Goal: Task Accomplishment & Management: Complete application form

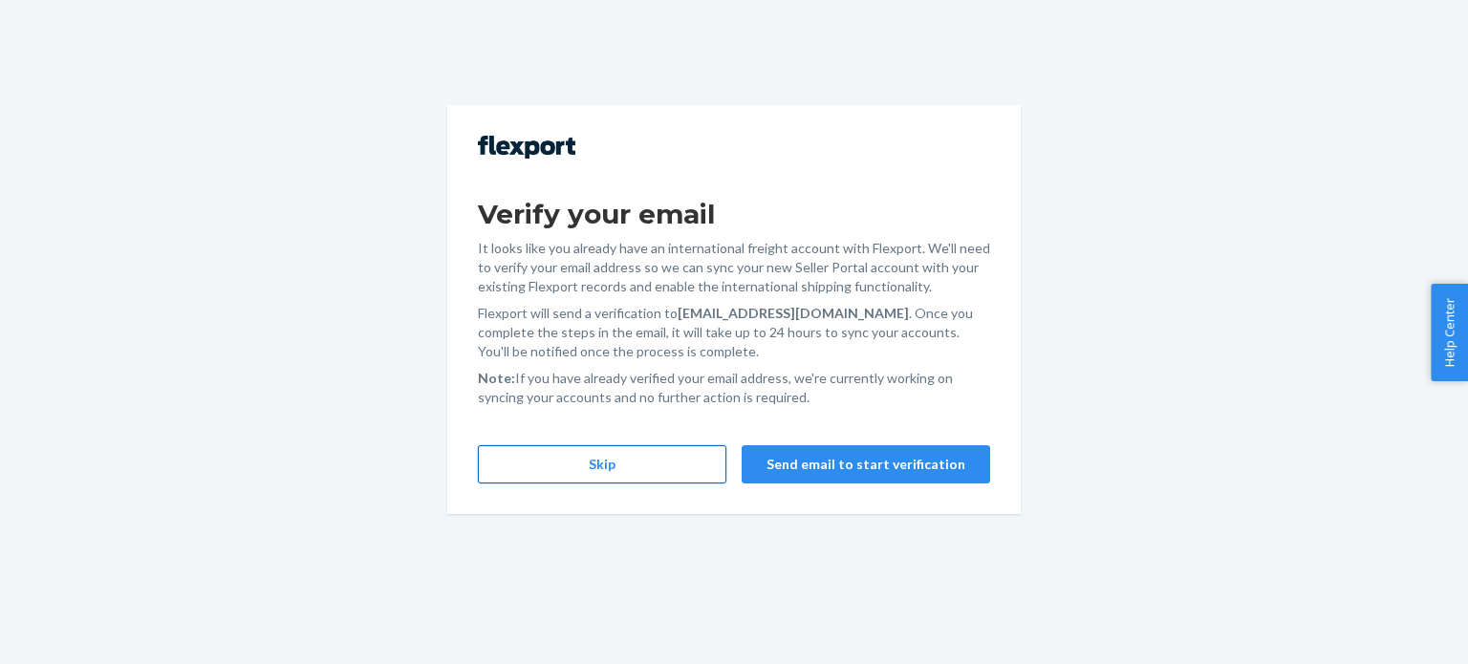
click at [623, 474] on button "Skip" at bounding box center [602, 464] width 248 height 38
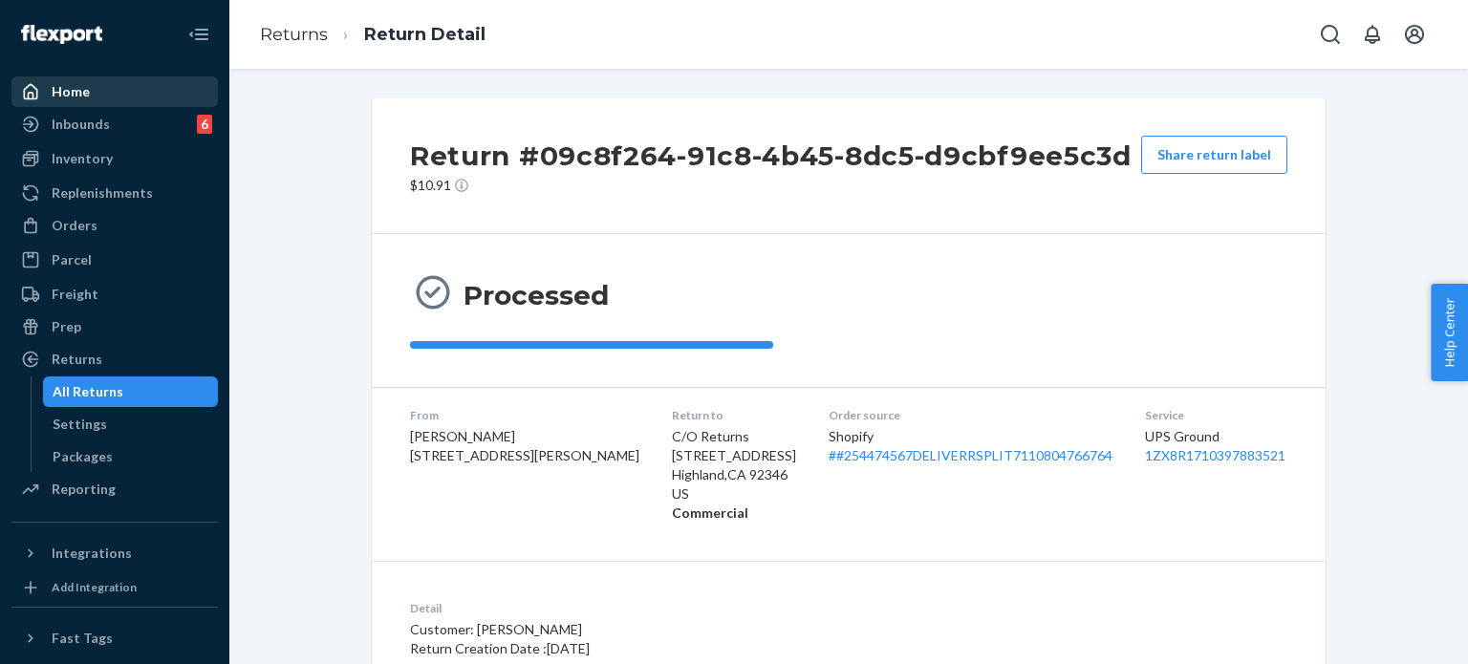
click at [141, 91] on div "Home" at bounding box center [114, 91] width 203 height 27
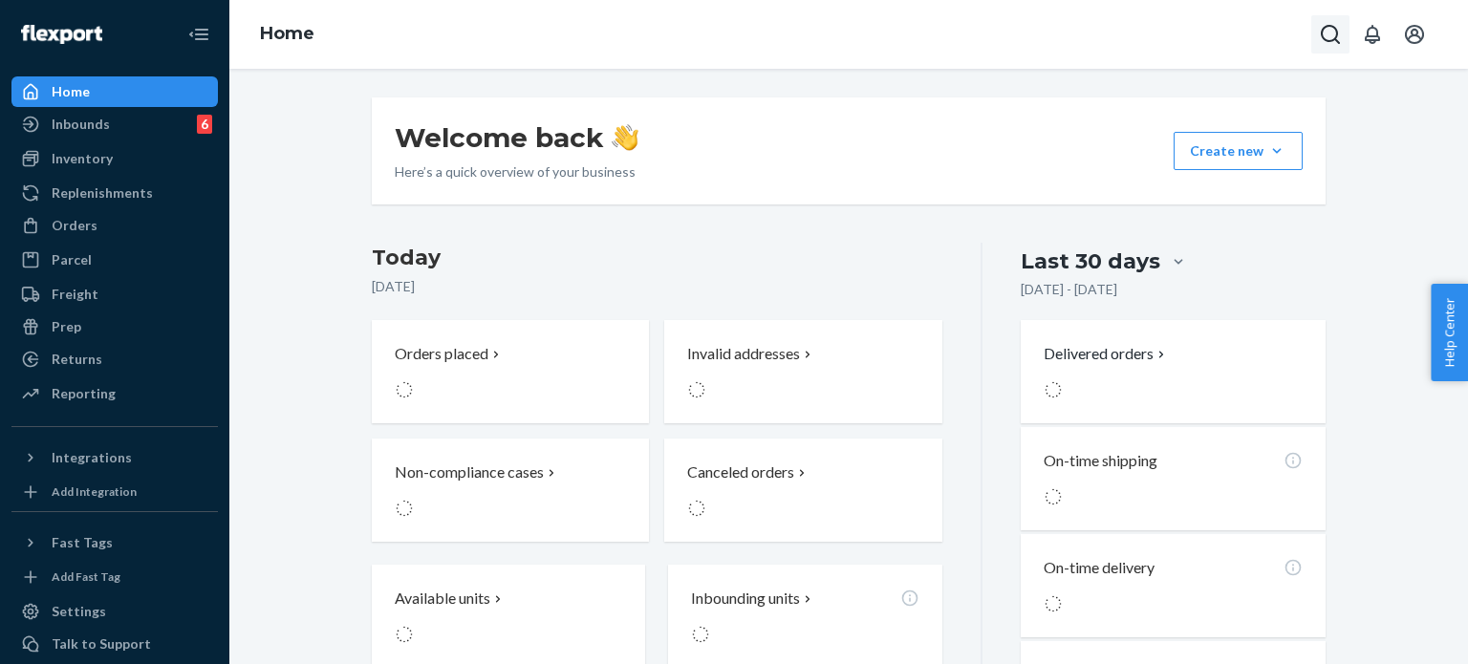
click at [1321, 32] on icon "Open Search Box" at bounding box center [1329, 34] width 19 height 19
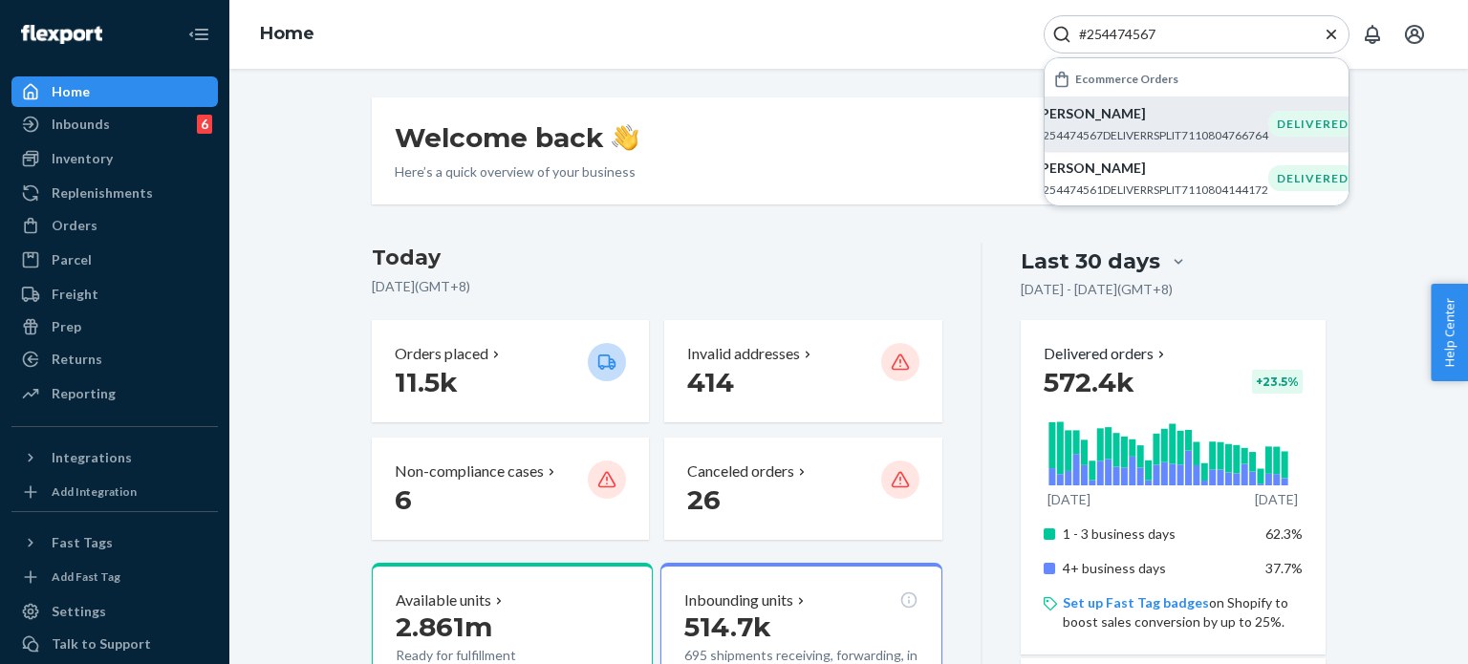
type input "#254474567"
click at [1093, 109] on p "Briana Butler" at bounding box center [1152, 113] width 232 height 19
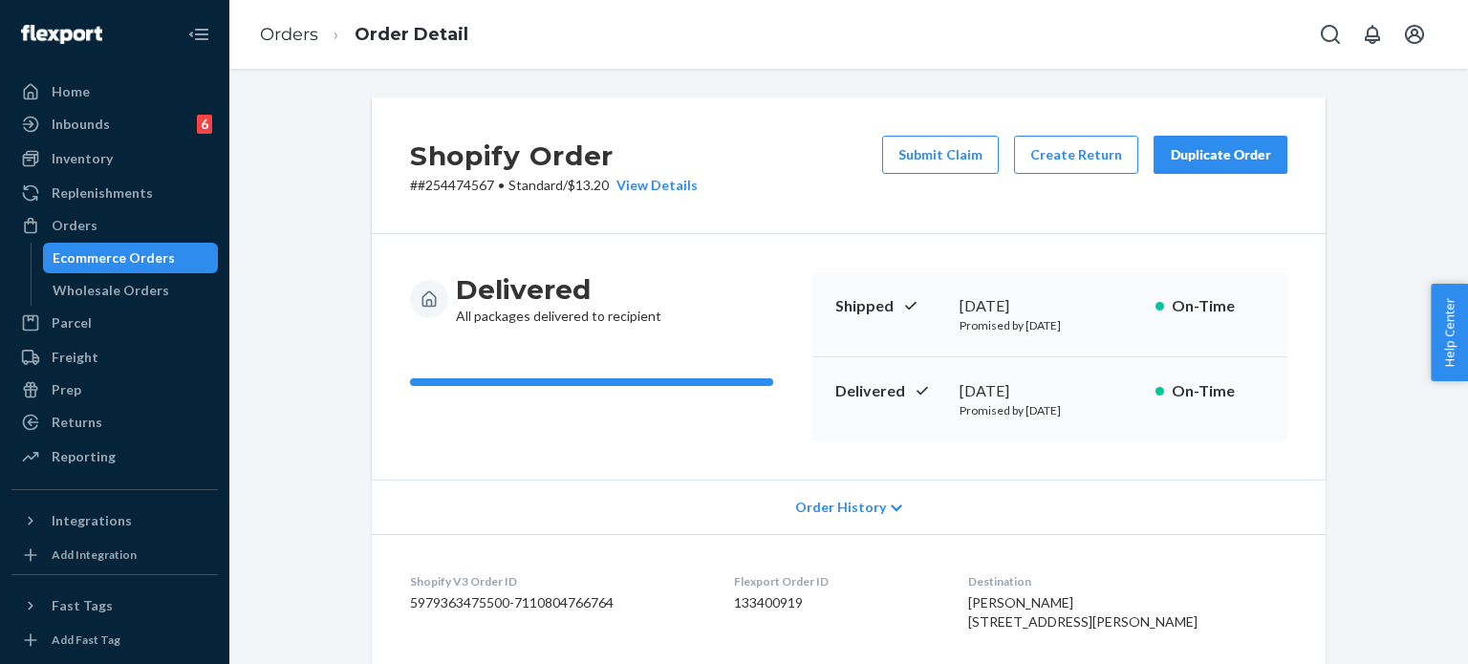
click at [1195, 152] on div "Duplicate Order" at bounding box center [1220, 154] width 101 height 19
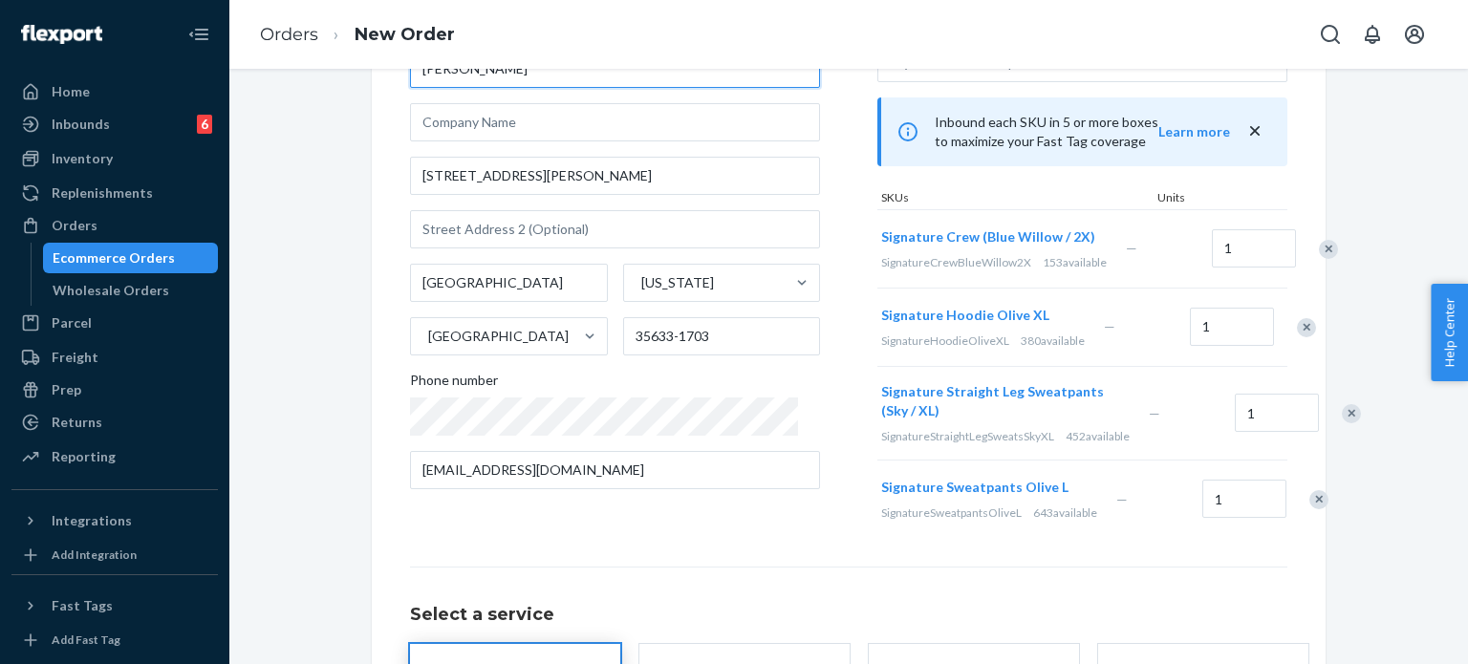
scroll to position [191, 0]
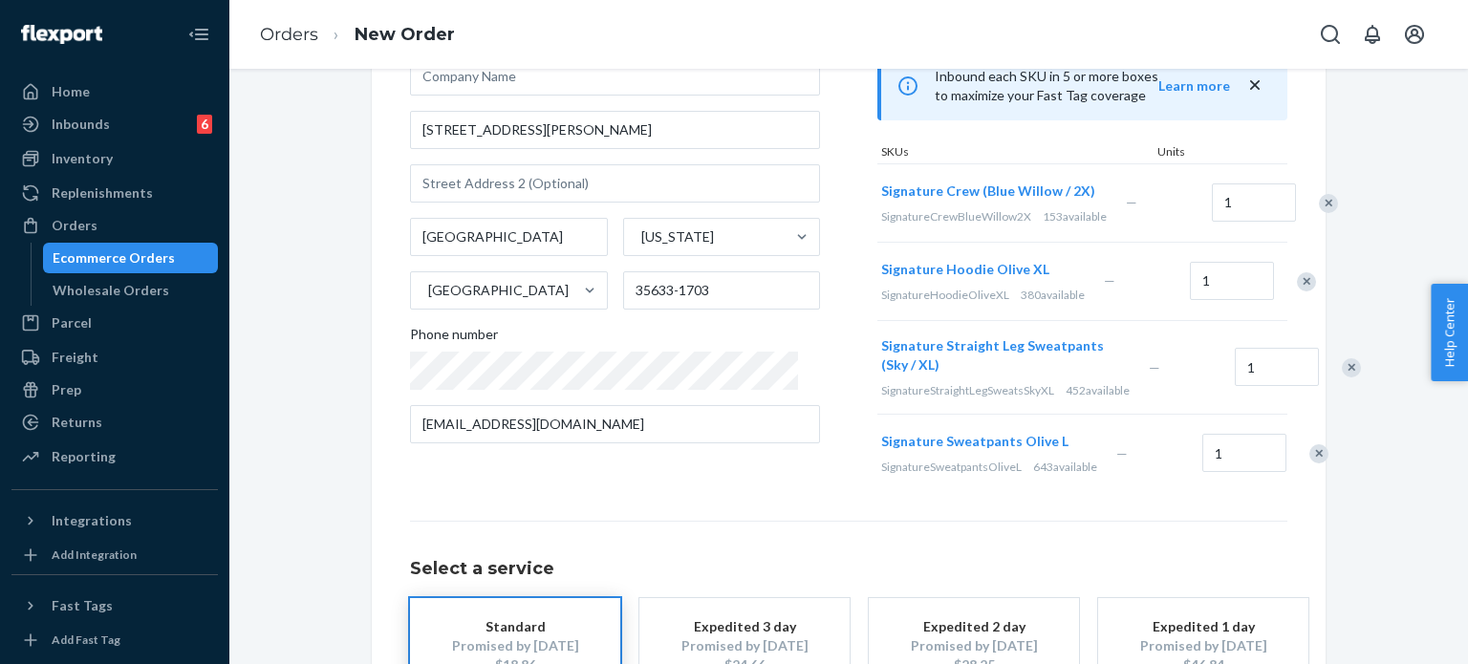
click at [1309, 463] on div "Remove Item" at bounding box center [1318, 453] width 19 height 19
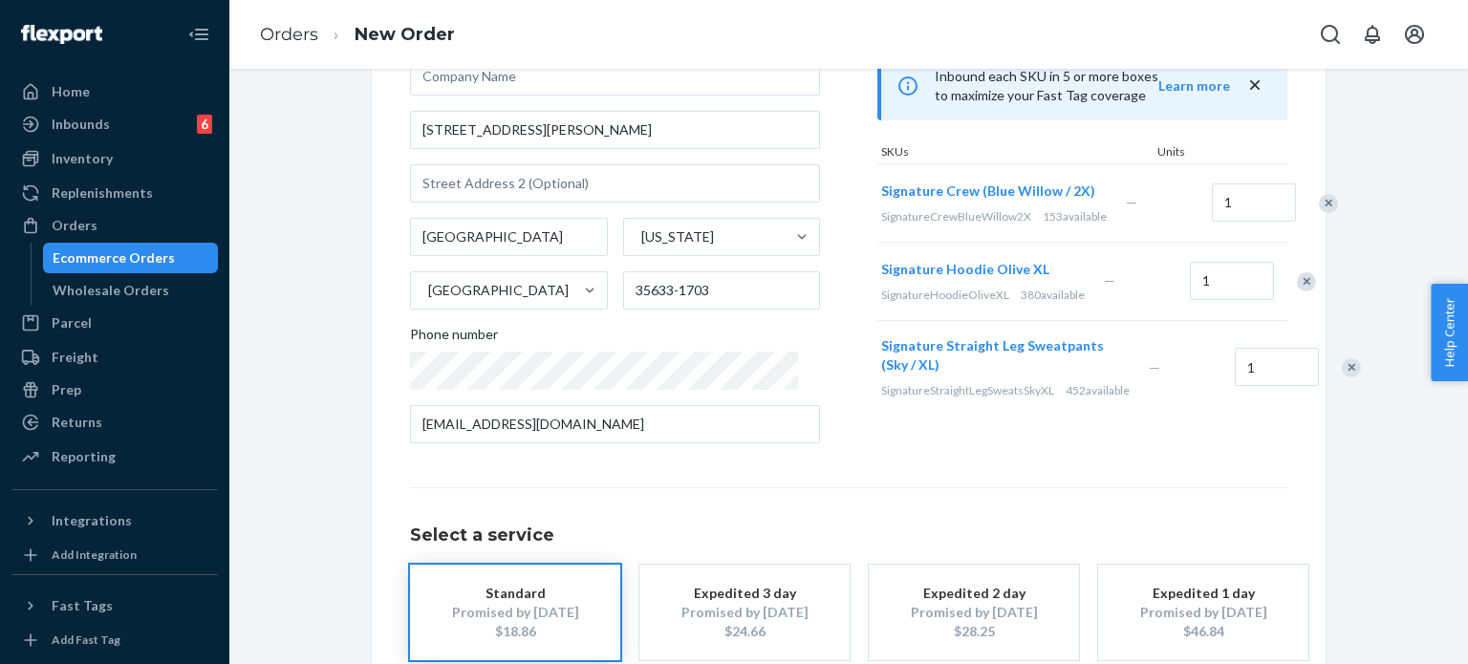
click at [1341, 377] on div "Remove Item" at bounding box center [1350, 367] width 19 height 19
click at [1297, 291] on div "Remove Item" at bounding box center [1306, 281] width 19 height 19
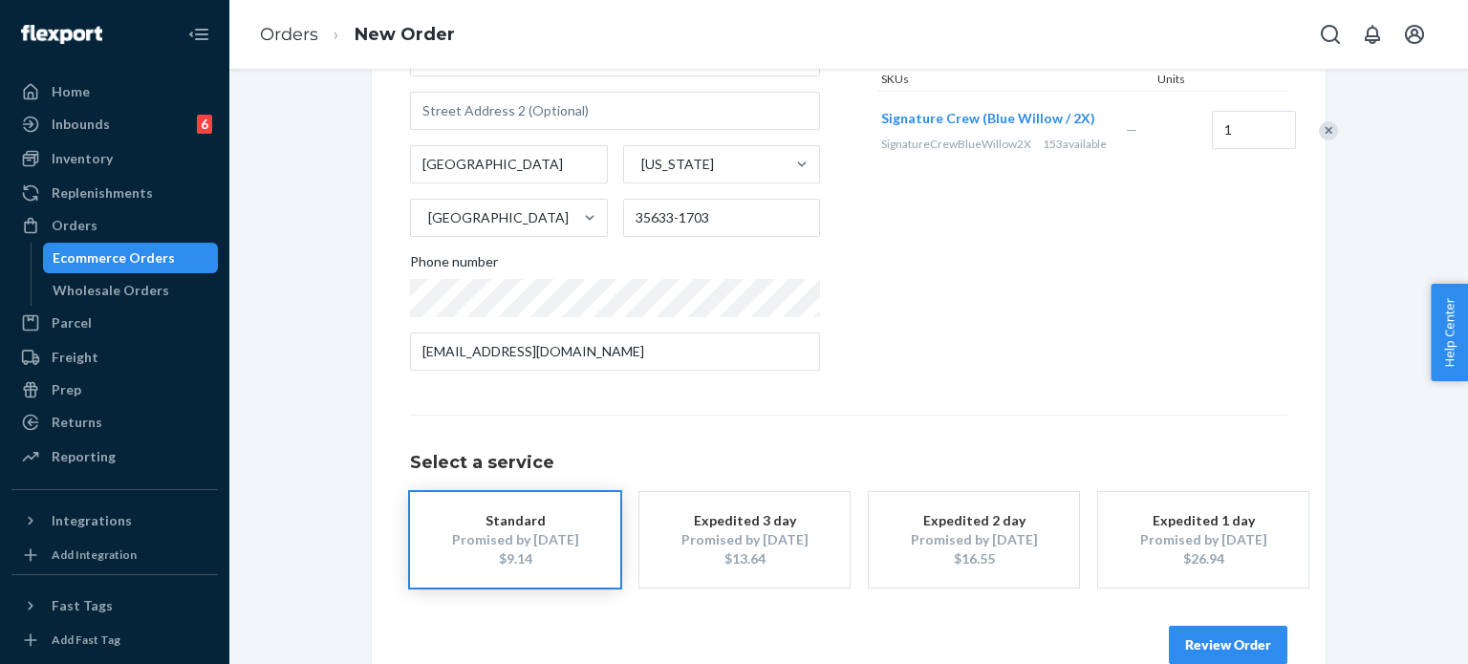
scroll to position [301, 0]
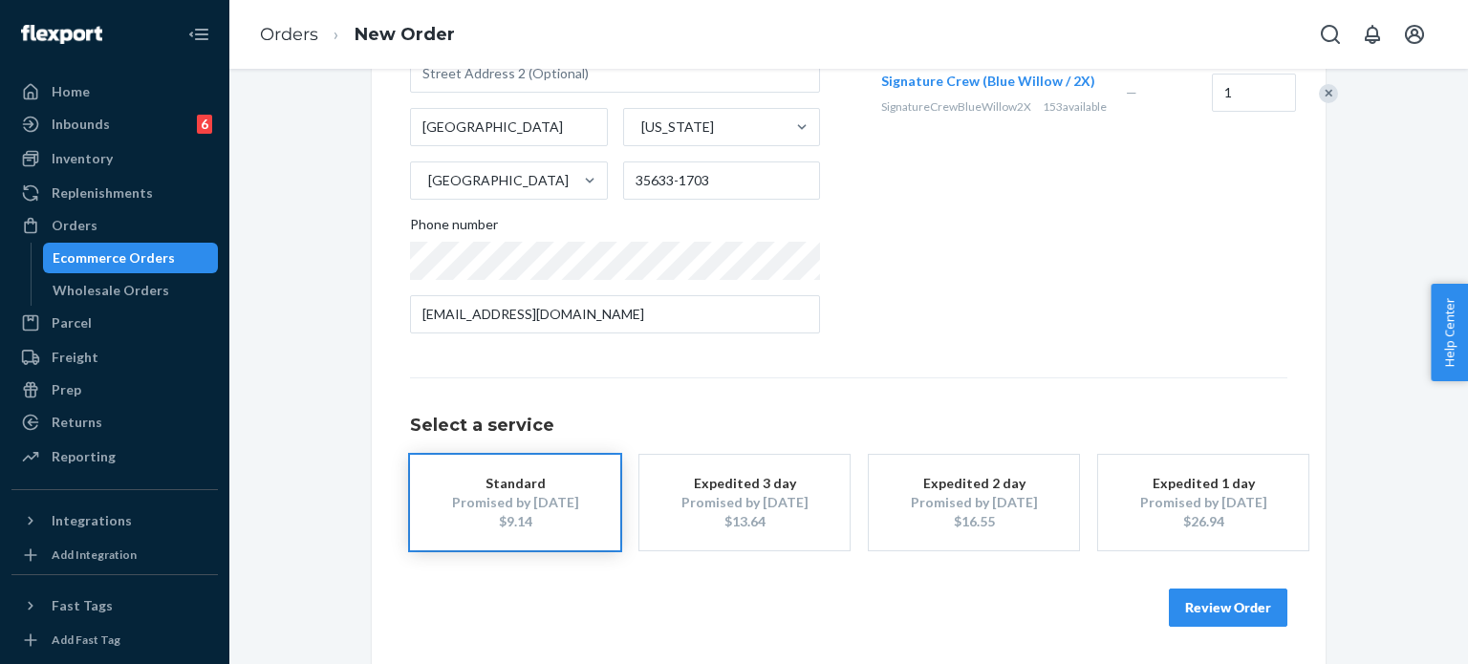
click at [1217, 601] on button "Review Order" at bounding box center [1228, 608] width 118 height 38
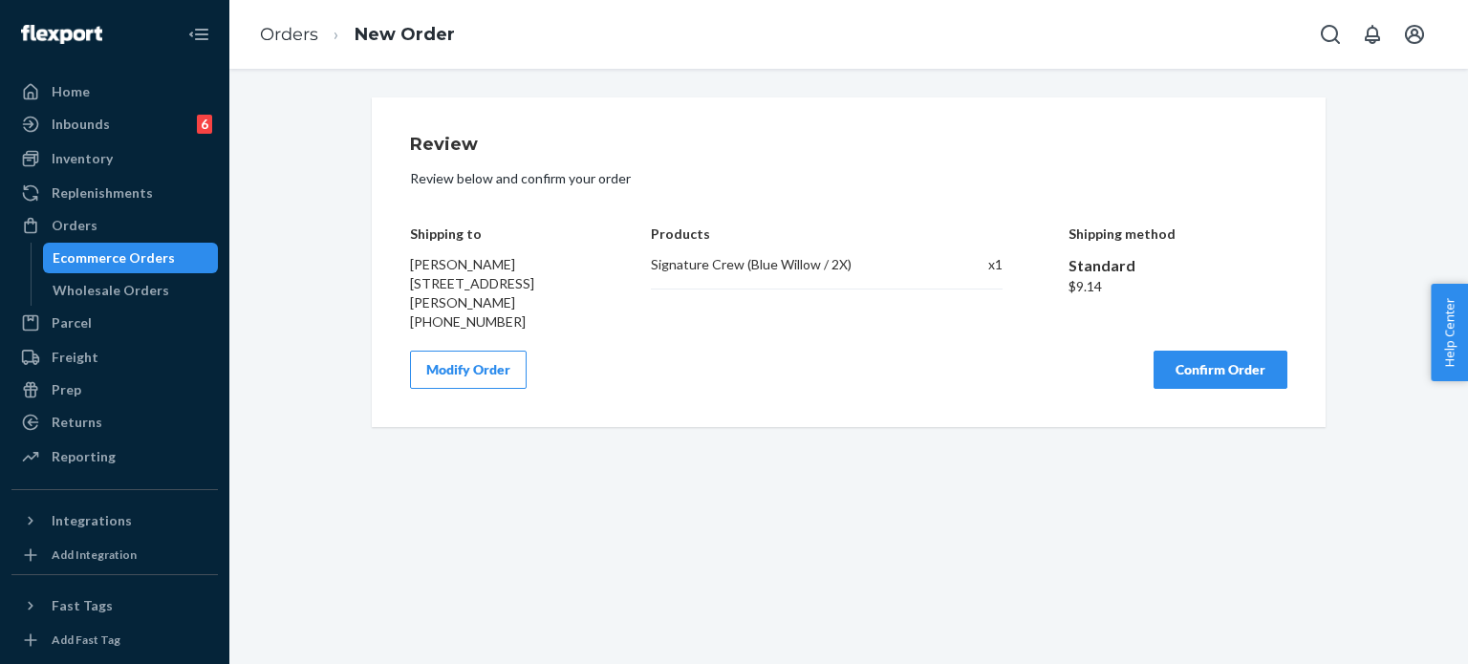
scroll to position [0, 0]
click at [1203, 378] on button "Confirm Order" at bounding box center [1220, 370] width 134 height 38
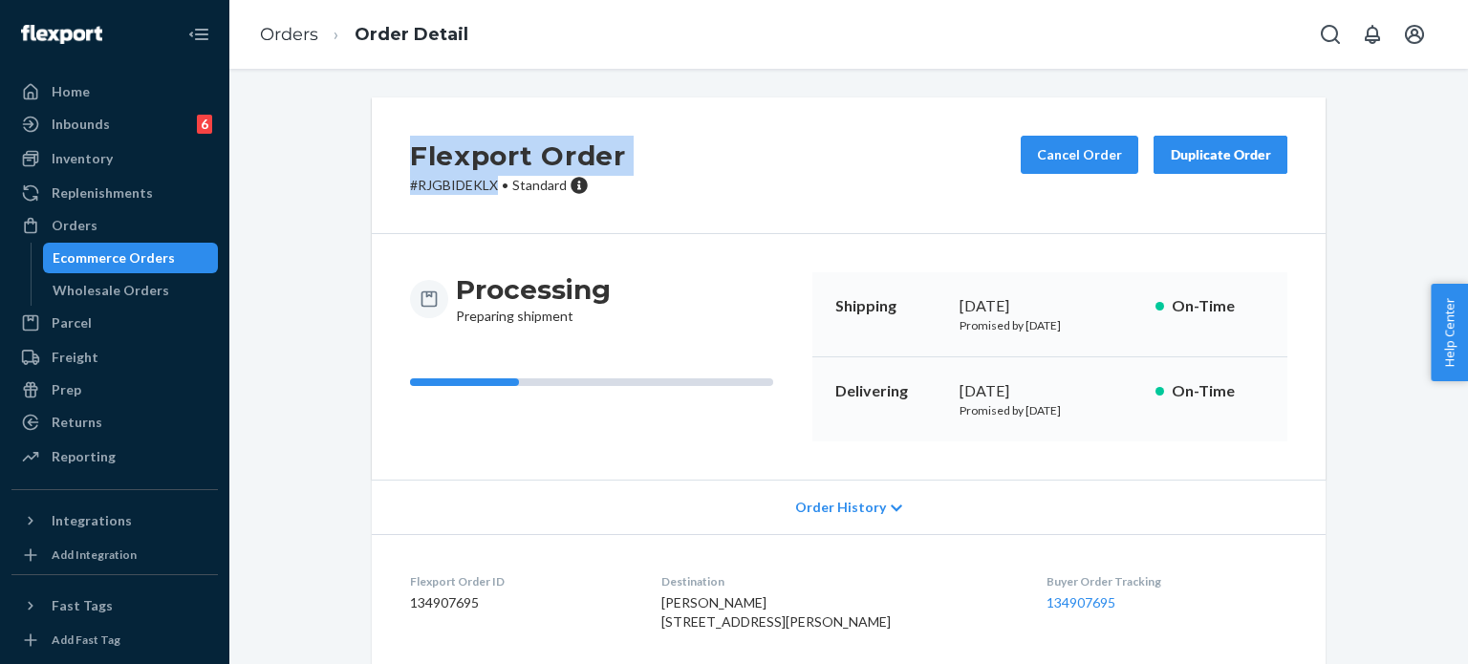
drag, startPoint x: 489, startPoint y: 182, endPoint x: 398, endPoint y: 172, distance: 91.4
click at [382, 172] on div "Flexport Order # RJGBIDEKLX • Standard Cancel Order Duplicate Order" at bounding box center [849, 165] width 954 height 137
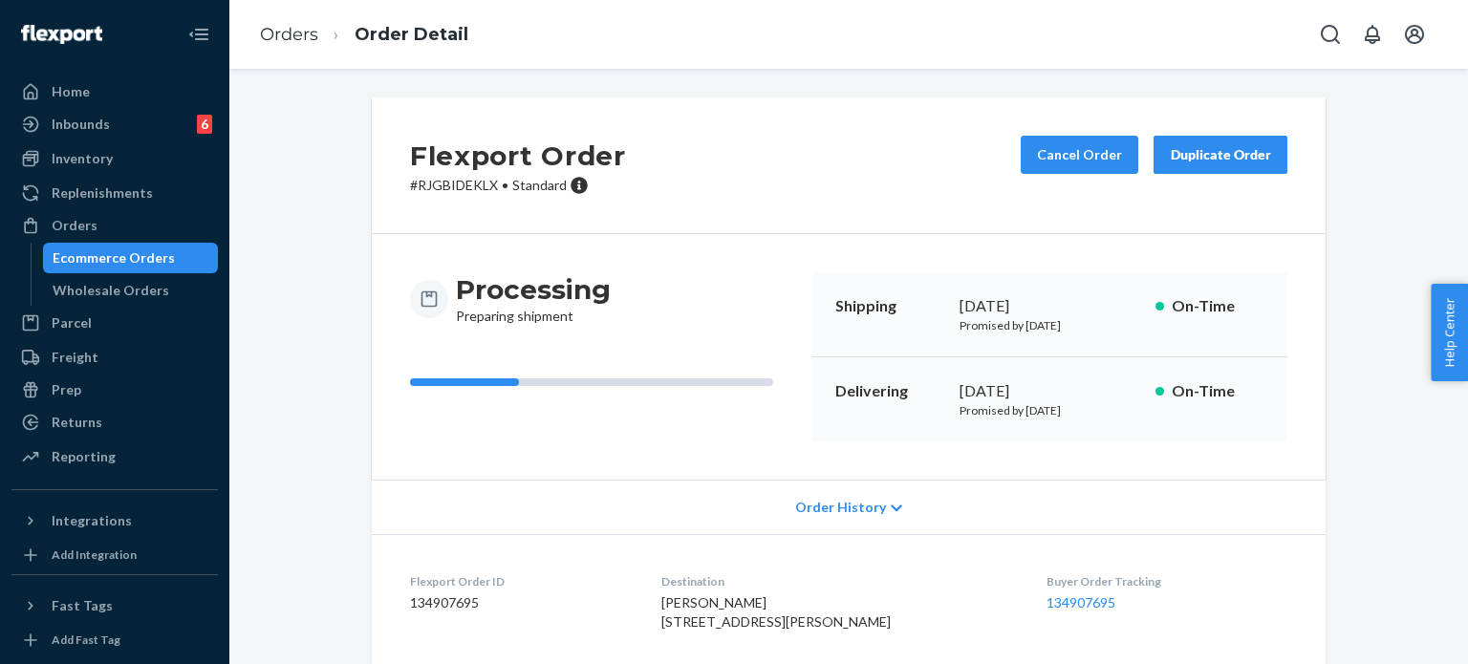
click at [474, 241] on div "Processing Preparing shipment Shipping August 21, 2025 Promised by August 21, 2…" at bounding box center [849, 357] width 954 height 246
drag, startPoint x: 495, startPoint y: 182, endPoint x: 400, endPoint y: 190, distance: 94.9
click at [400, 190] on div "Flexport Order # RJGBIDEKLX • Standard Cancel Order Duplicate Order" at bounding box center [849, 165] width 954 height 137
copy p "# RJGBIDEKLX"
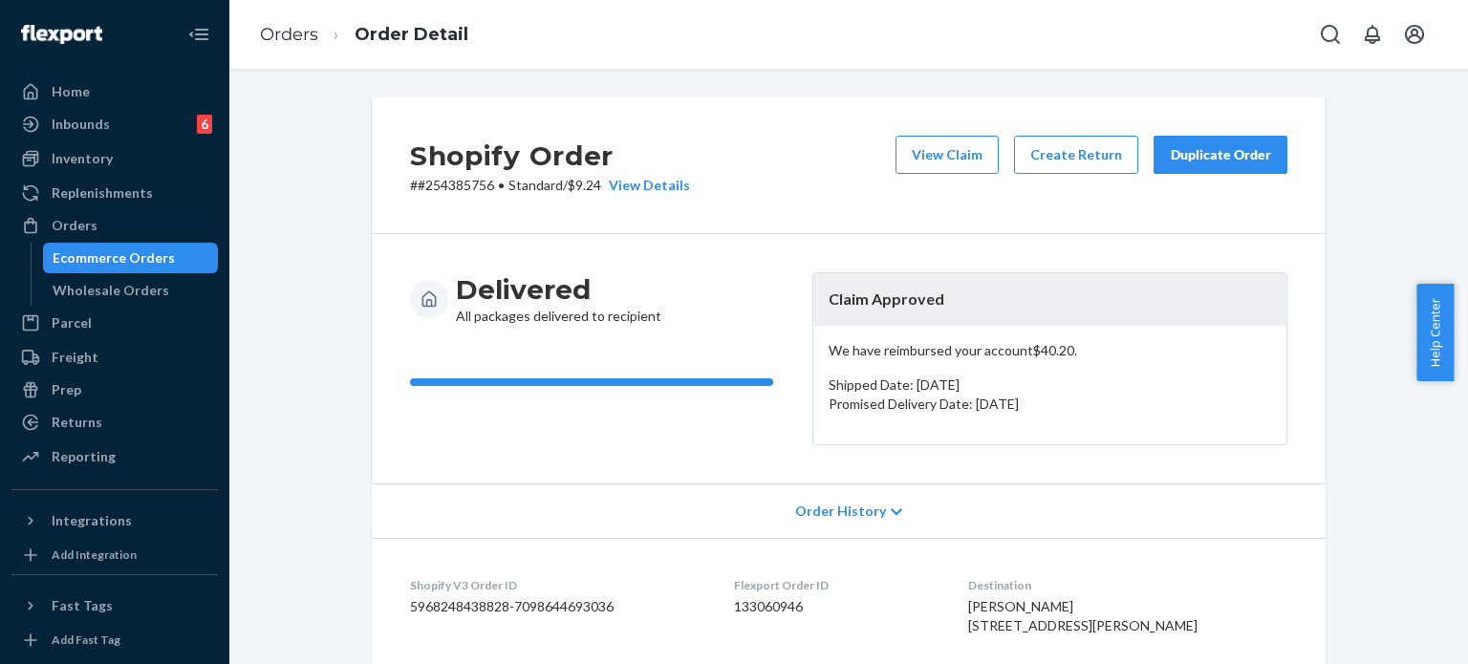
click at [1228, 158] on div "Duplicate Order" at bounding box center [1220, 154] width 101 height 19
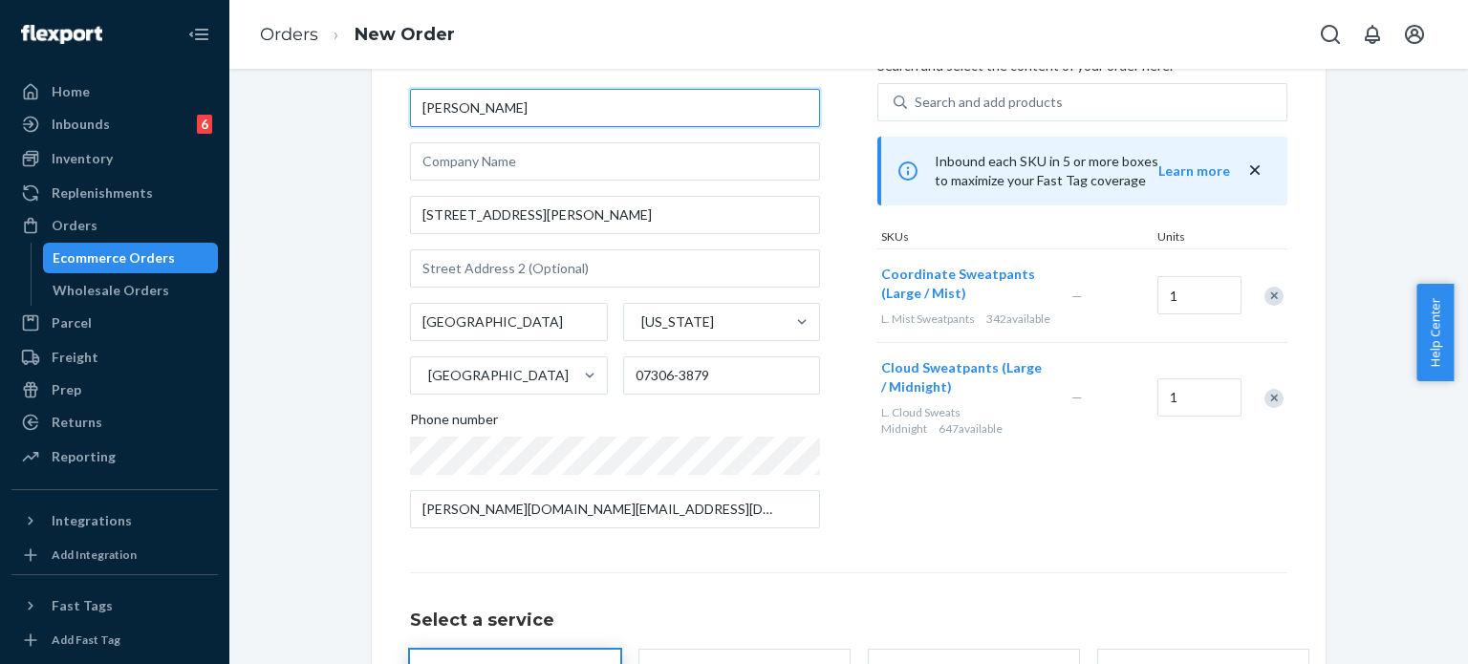
scroll to position [301, 0]
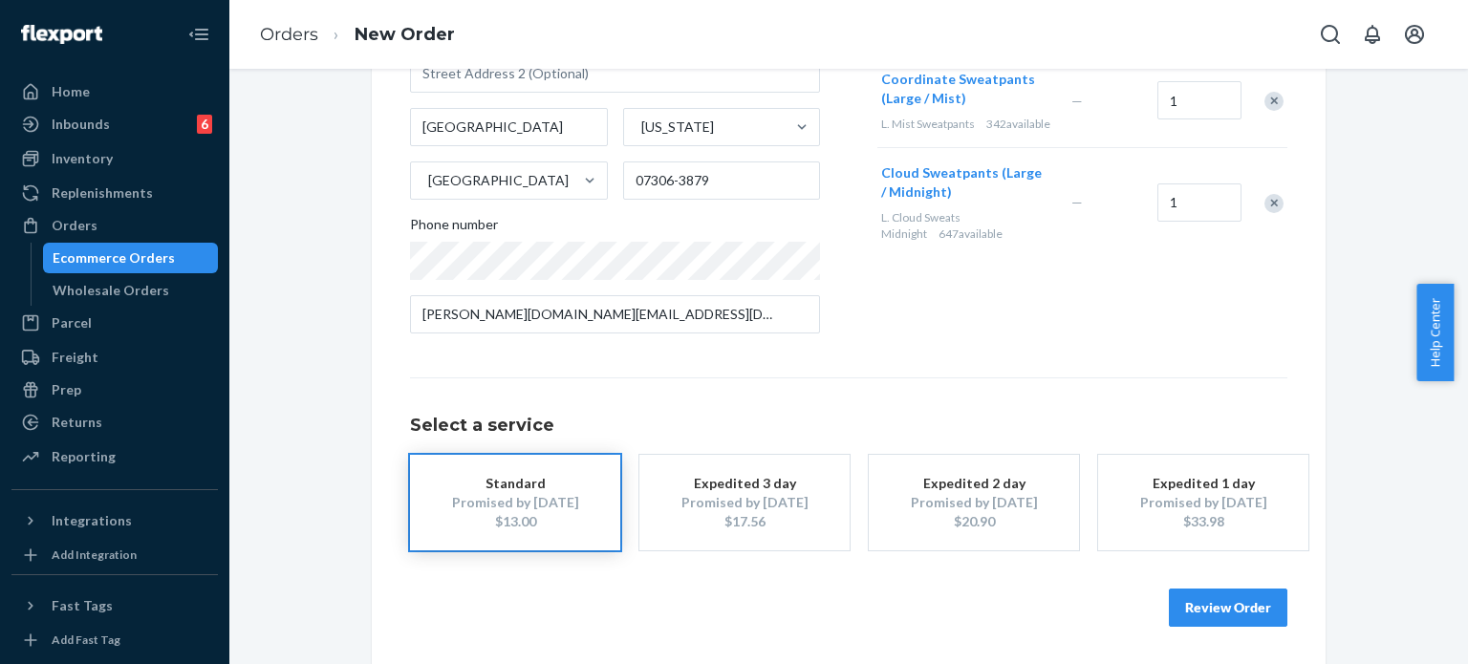
click at [1247, 600] on button "Review Order" at bounding box center [1228, 608] width 118 height 38
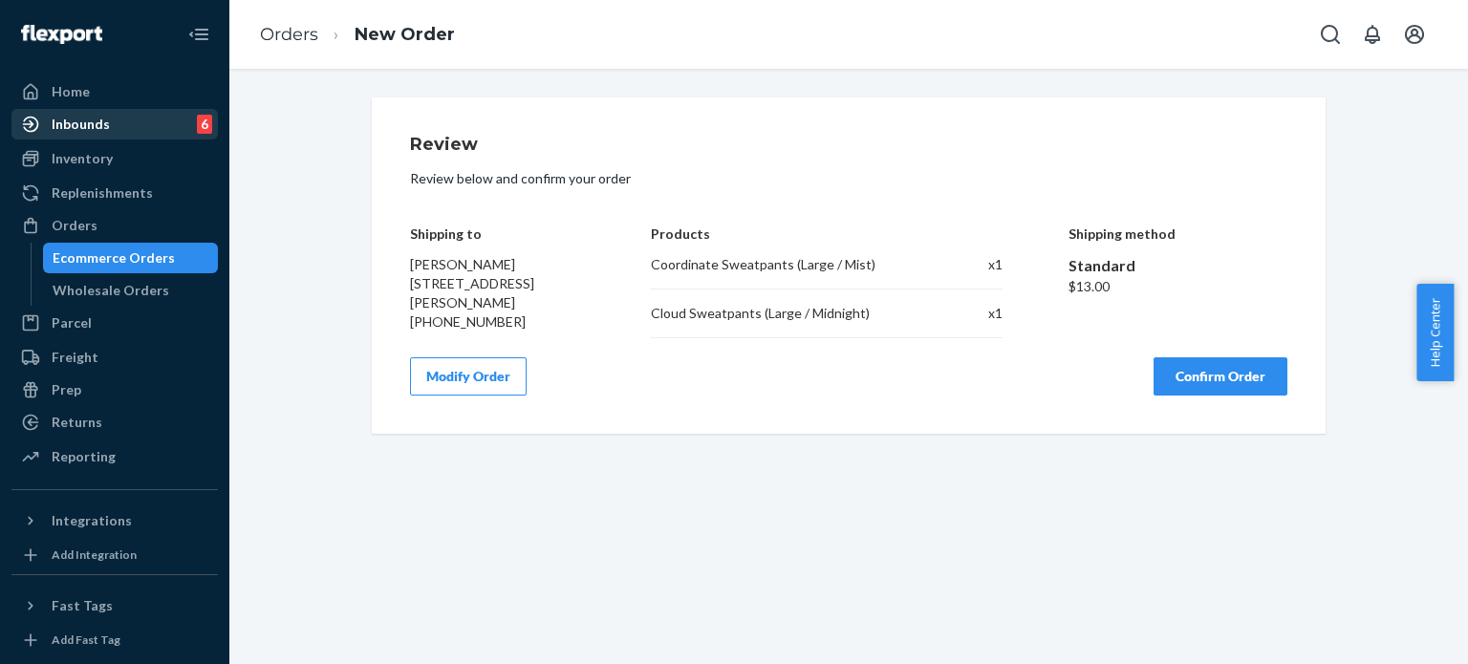
scroll to position [0, 0]
click at [1250, 380] on button "Confirm Order" at bounding box center [1220, 376] width 134 height 38
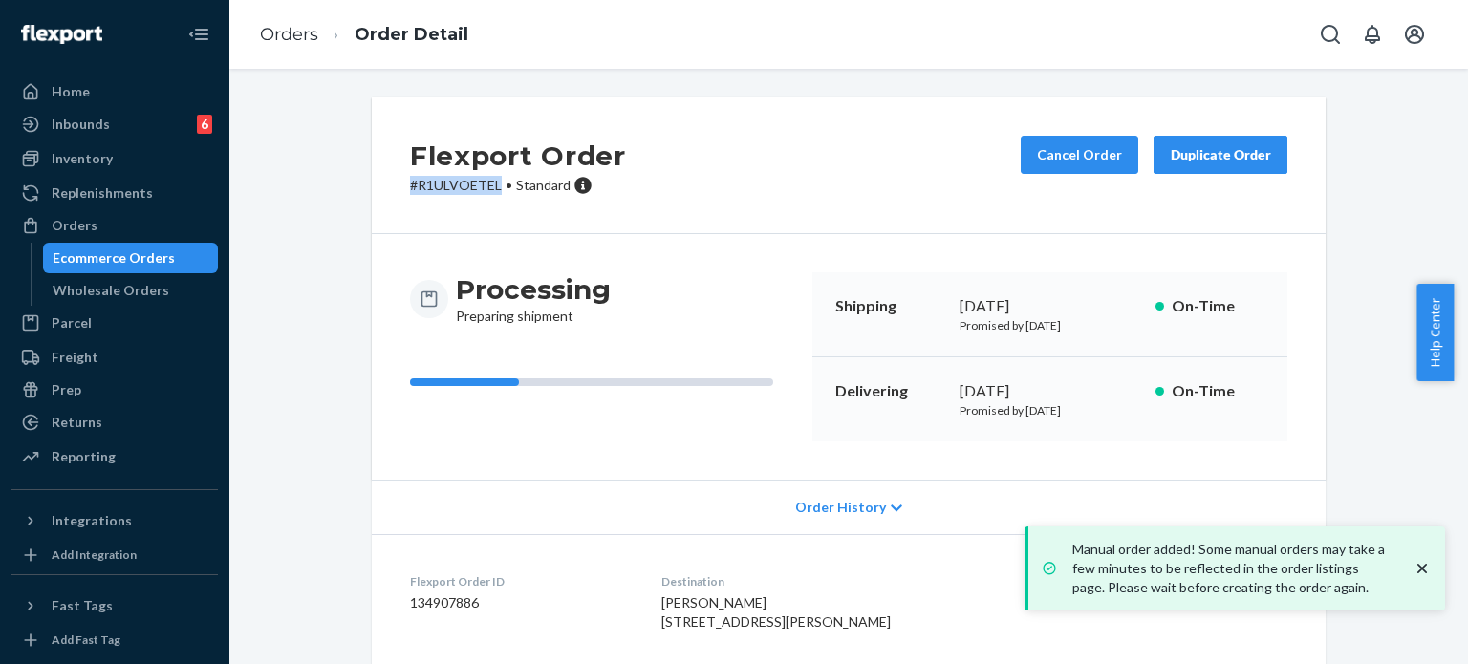
drag, startPoint x: 489, startPoint y: 183, endPoint x: 399, endPoint y: 186, distance: 89.9
click at [399, 186] on div "Flexport Order # R1ULVOETEL • Standard Cancel Order Duplicate Order" at bounding box center [849, 165] width 954 height 137
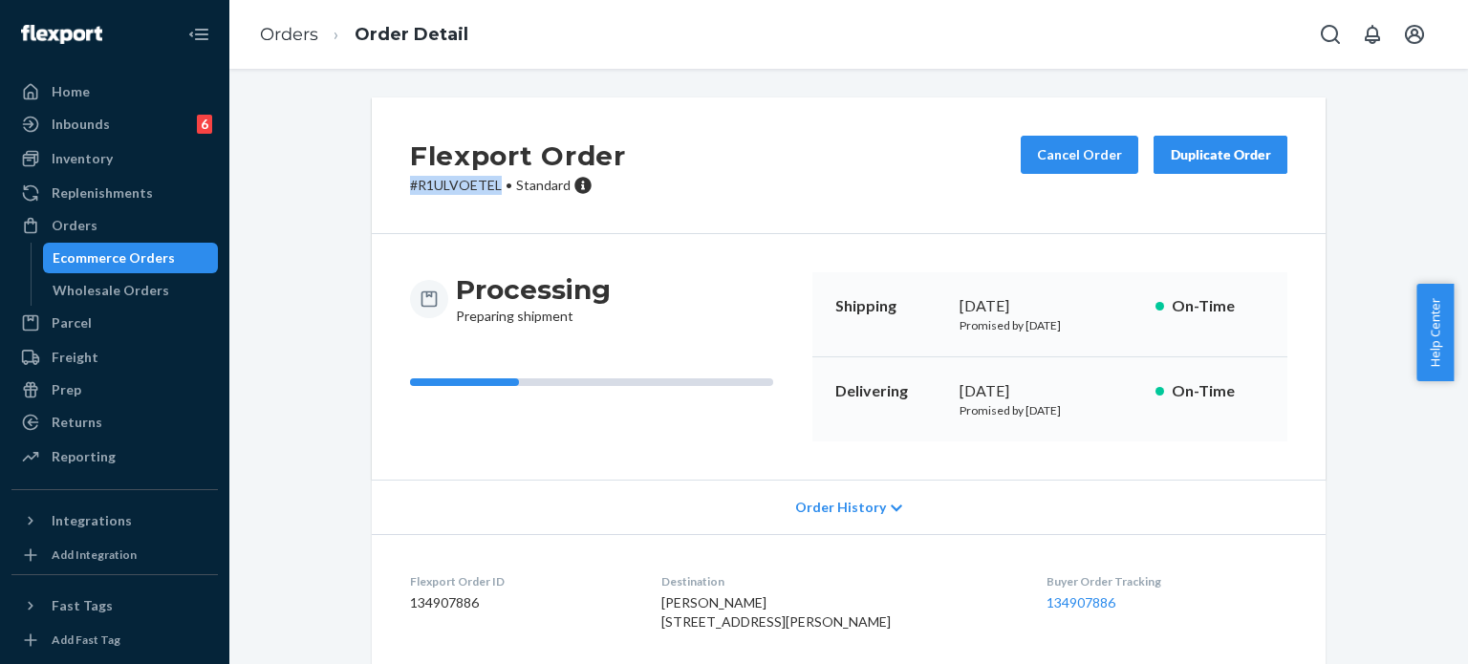
scroll to position [243, 0]
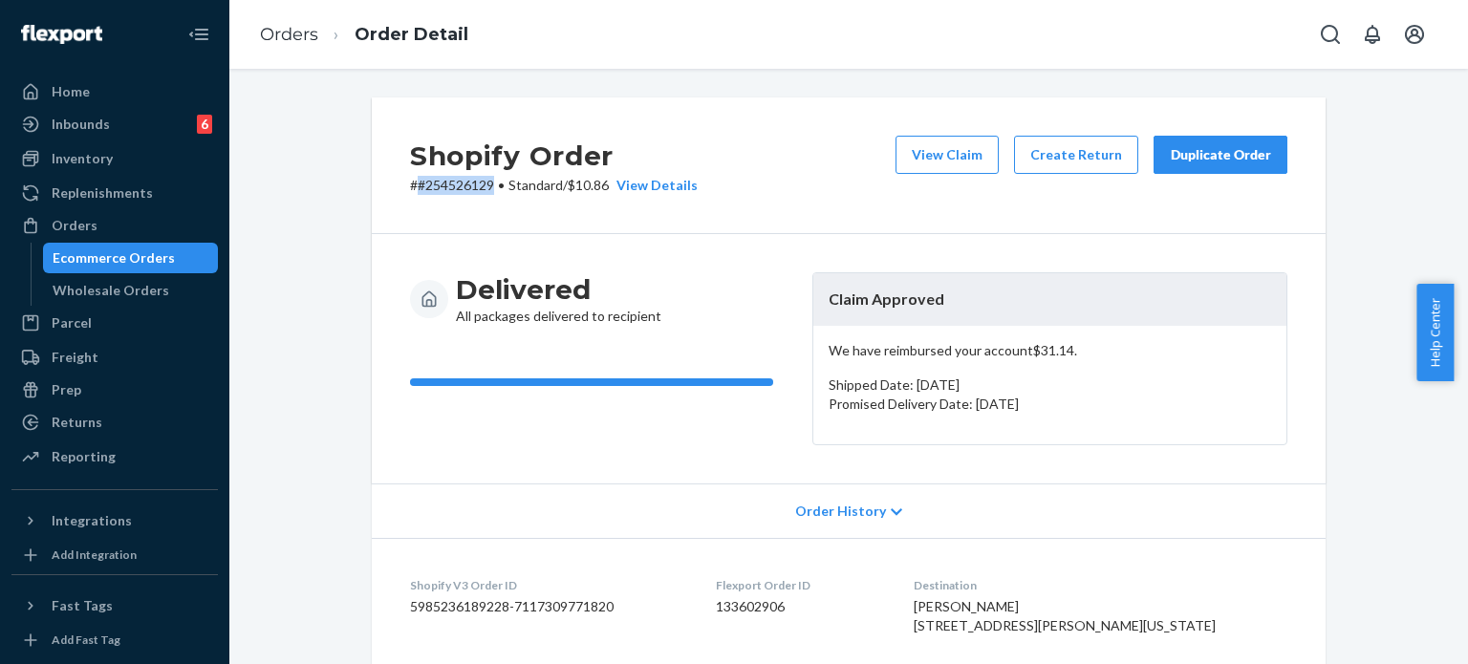
drag, startPoint x: 485, startPoint y: 185, endPoint x: 413, endPoint y: 187, distance: 72.6
click at [413, 187] on p "# #254526129 • Standard / $10.86 View Details" at bounding box center [554, 185] width 288 height 19
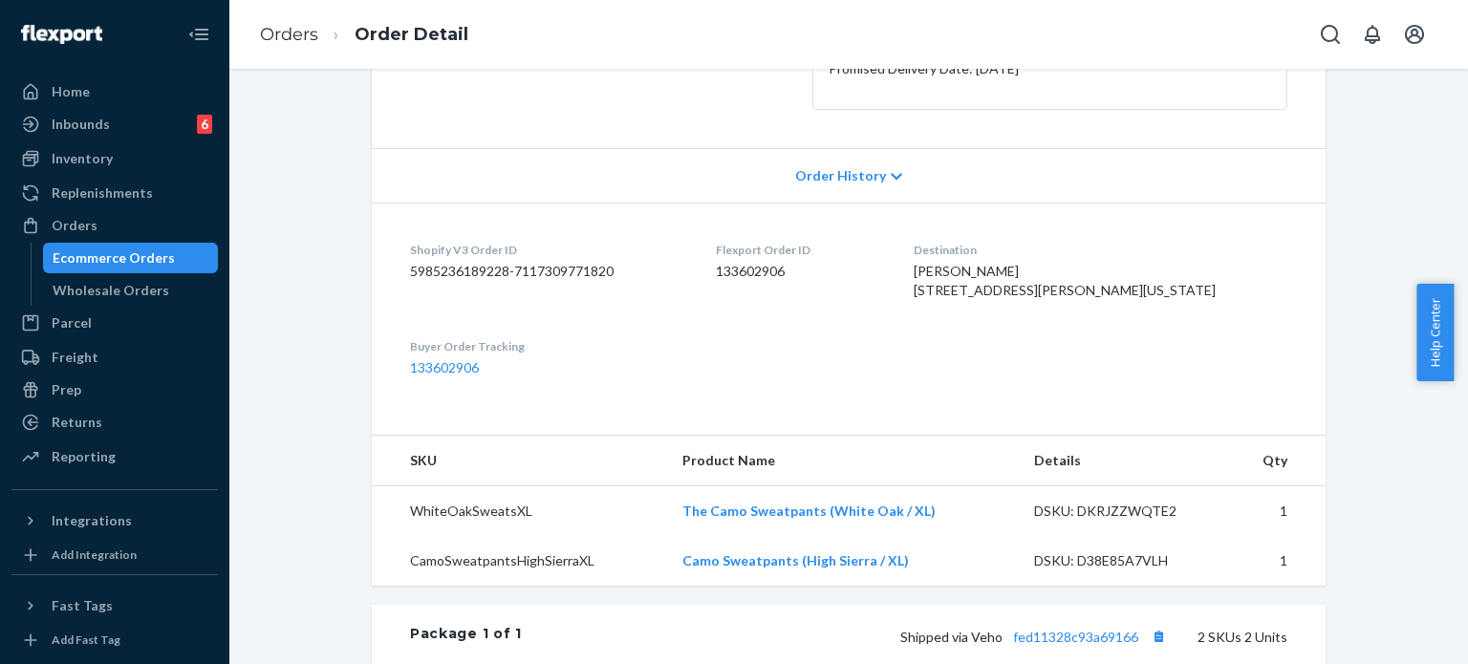
scroll to position [382, 0]
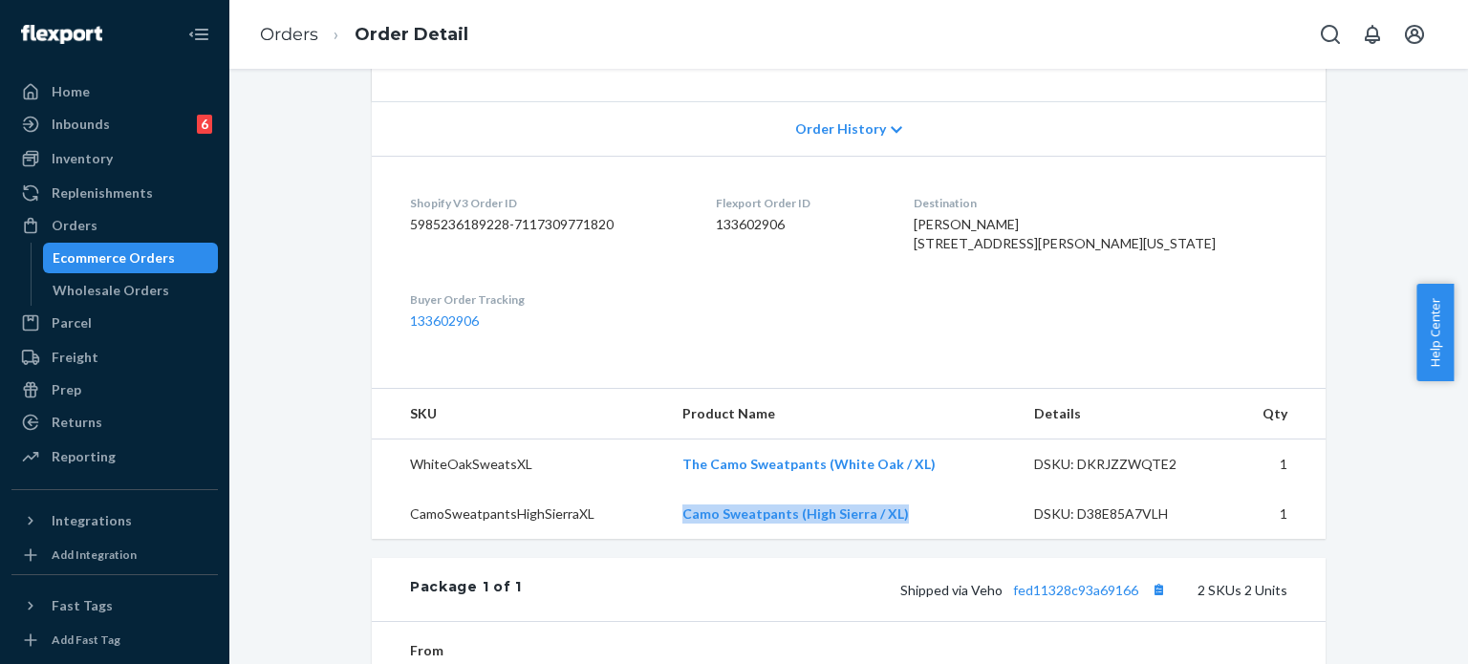
drag, startPoint x: 906, startPoint y: 549, endPoint x: 673, endPoint y: 549, distance: 233.1
click at [673, 539] on td "Camo Sweatpants (High Sierra / XL)" at bounding box center [843, 514] width 352 height 50
copy link "Camo Sweatpants (High Sierra / XL)"
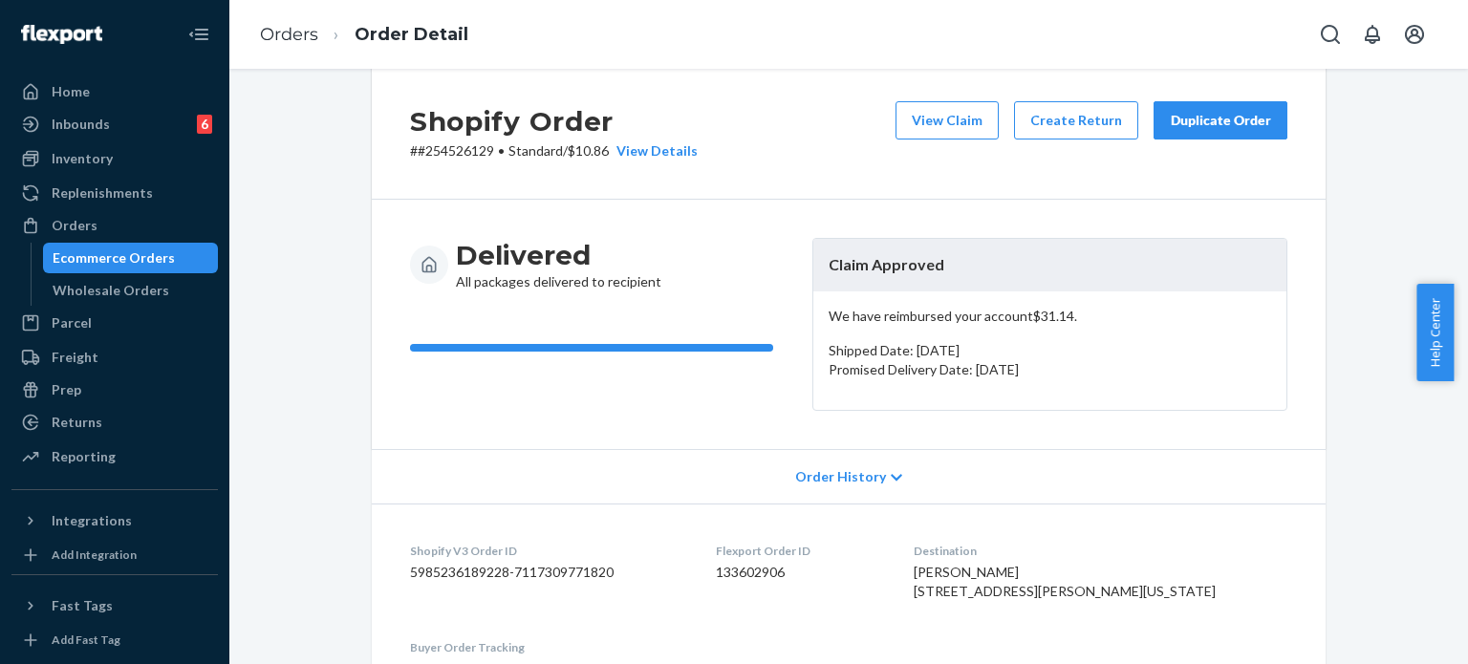
scroll to position [0, 0]
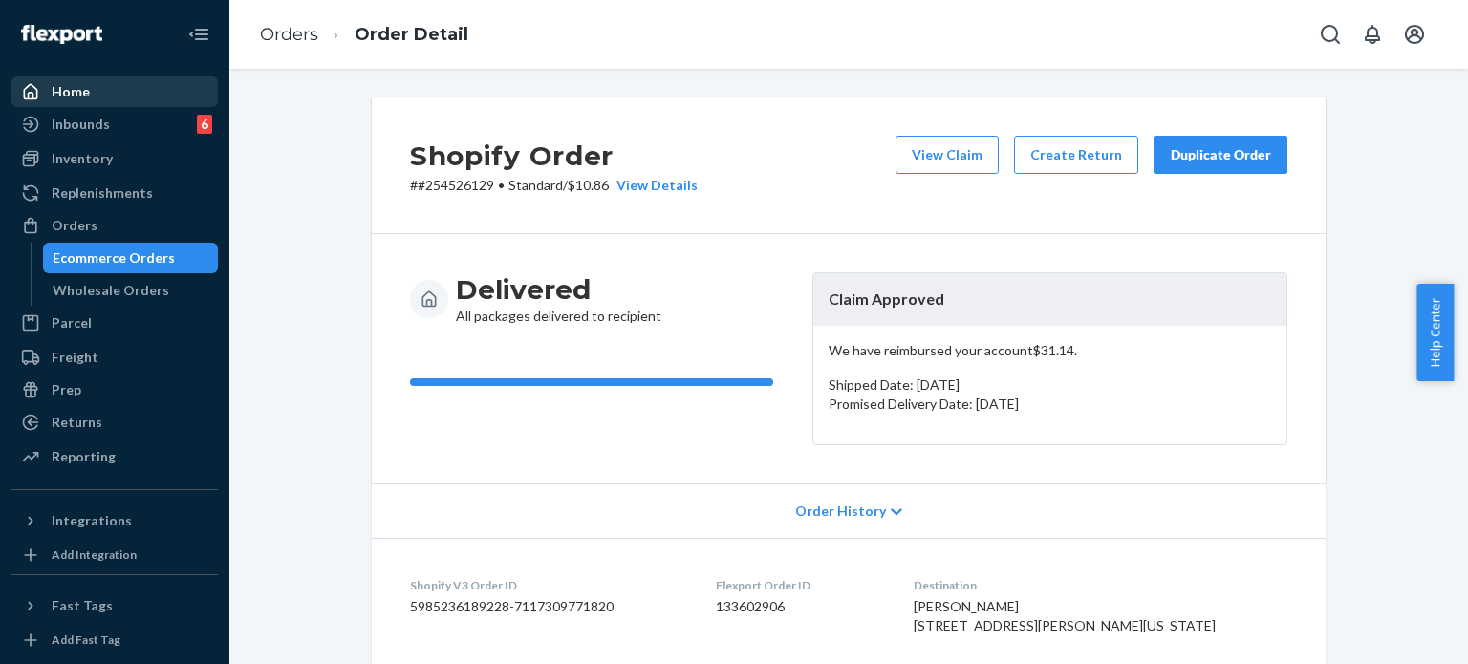
click at [98, 88] on div "Home" at bounding box center [114, 91] width 203 height 27
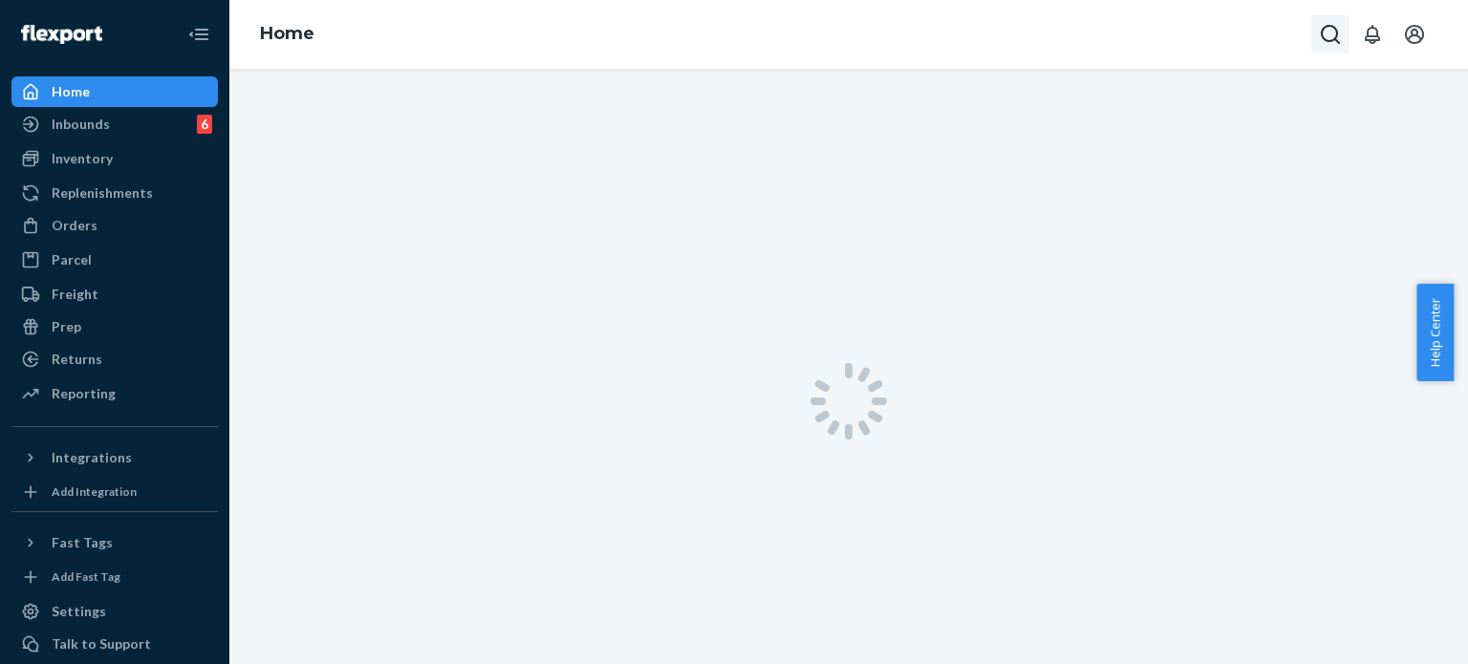
click at [1322, 35] on icon "Open Search Box" at bounding box center [1329, 34] width 19 height 19
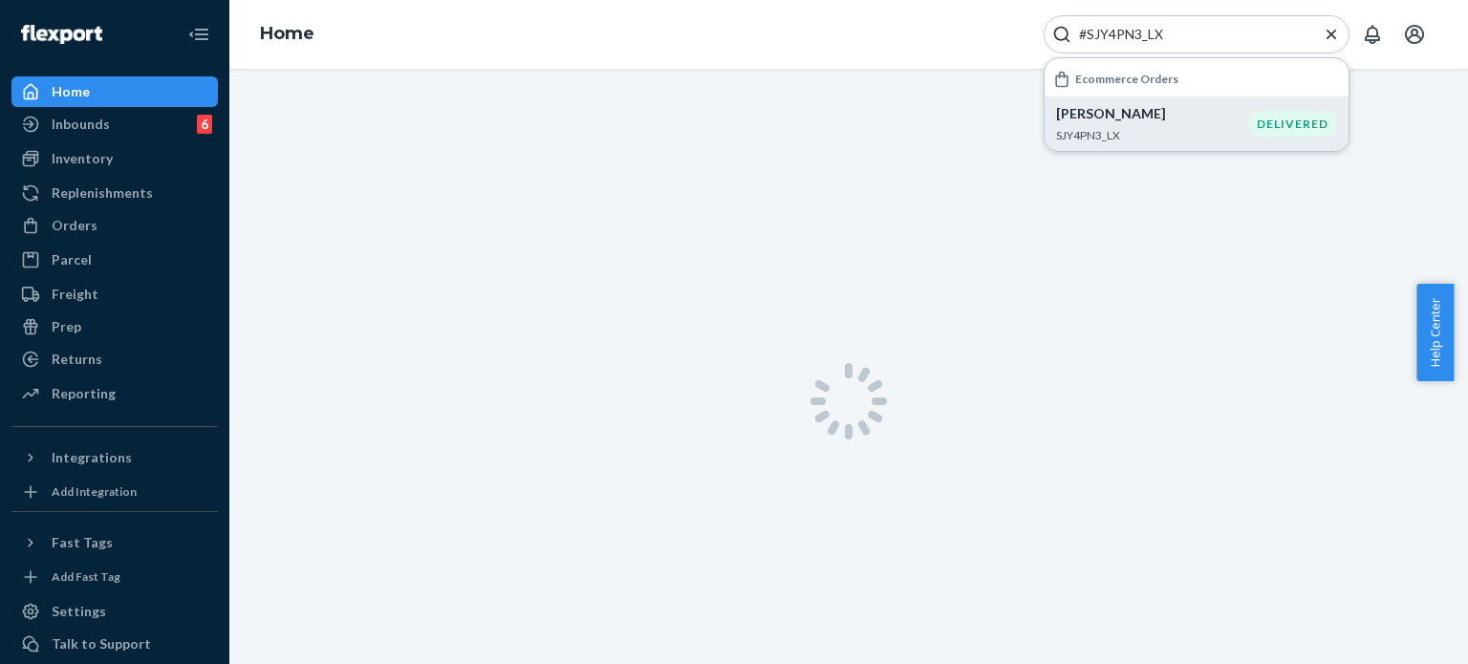
type input "#SJY4PN3_LX"
click at [1178, 140] on p "SJY4PN3_LX" at bounding box center [1152, 135] width 192 height 16
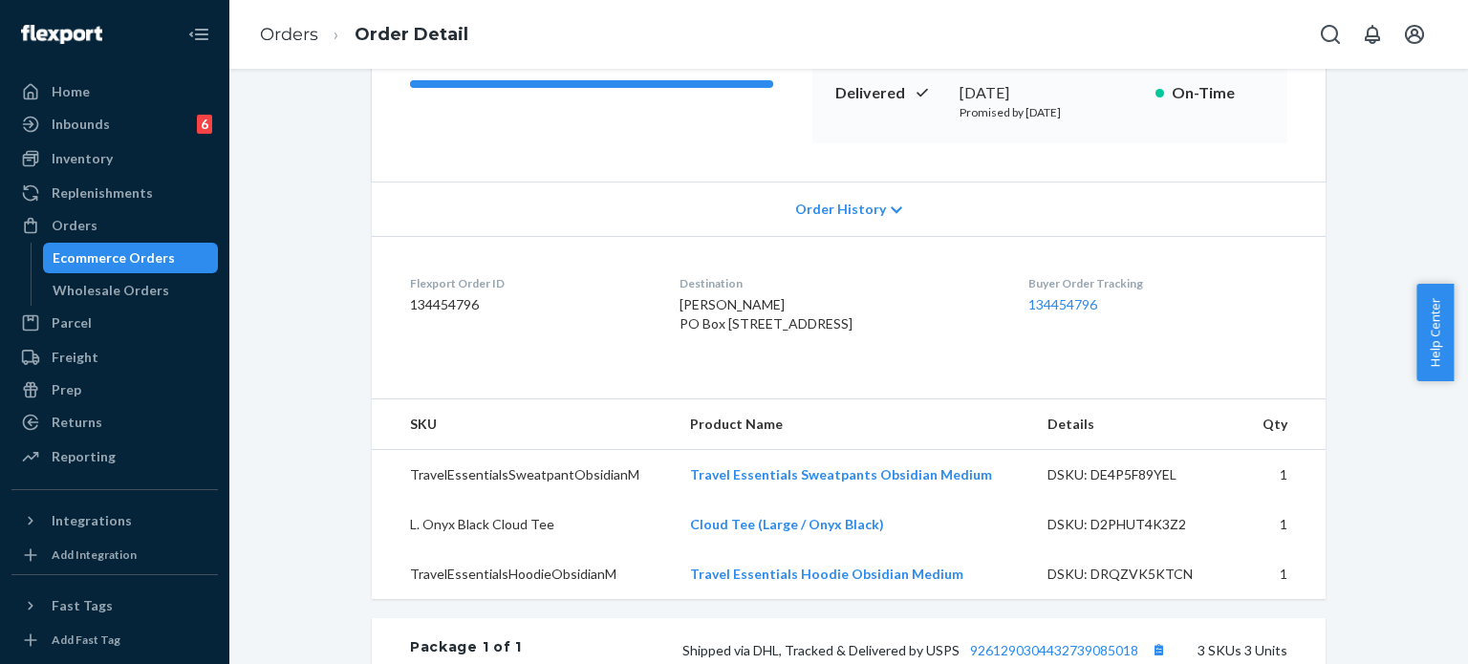
scroll to position [191, 0]
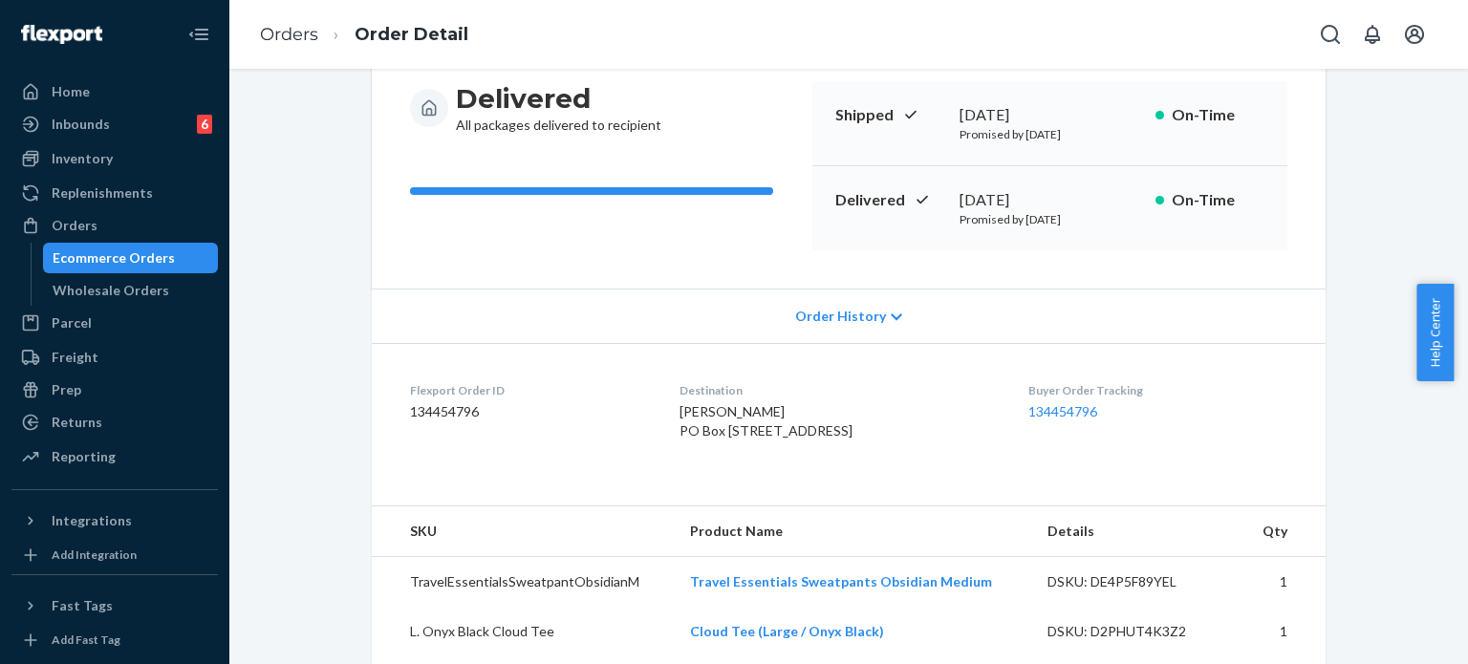
click at [853, 311] on span "Order History" at bounding box center [840, 316] width 91 height 19
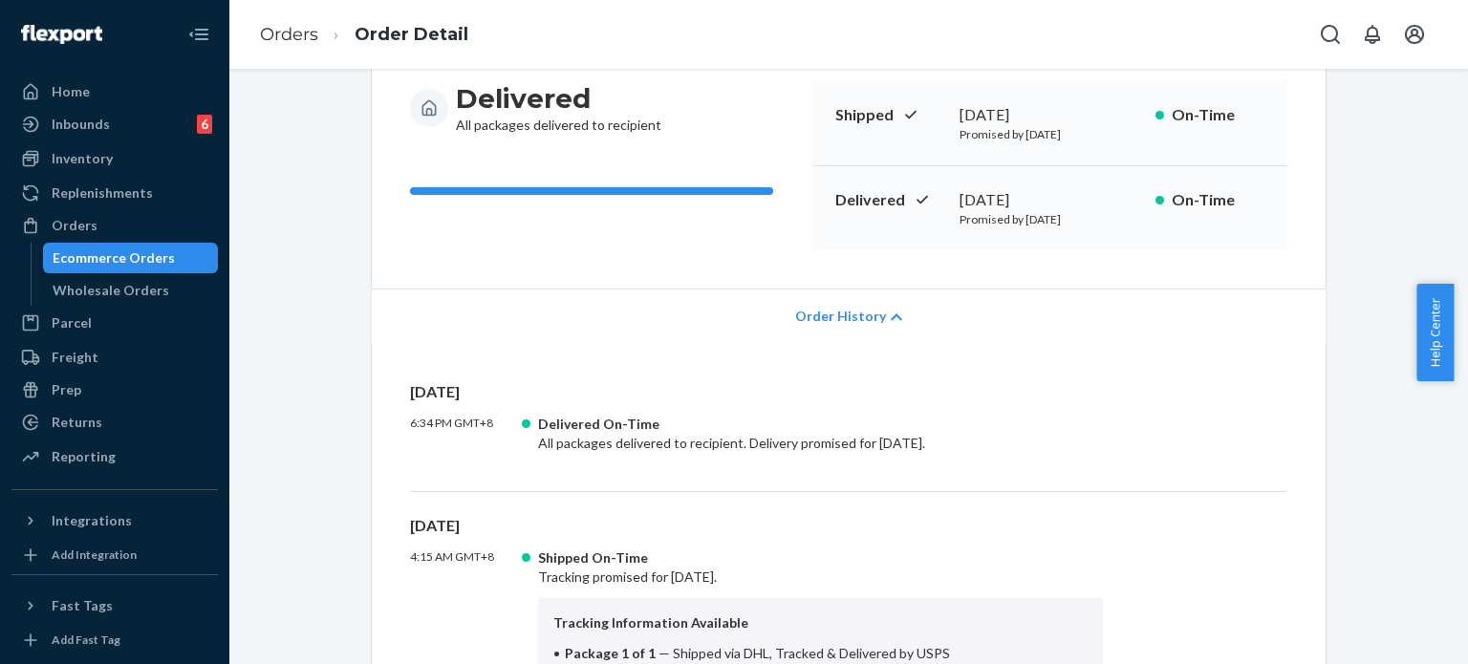
scroll to position [382, 0]
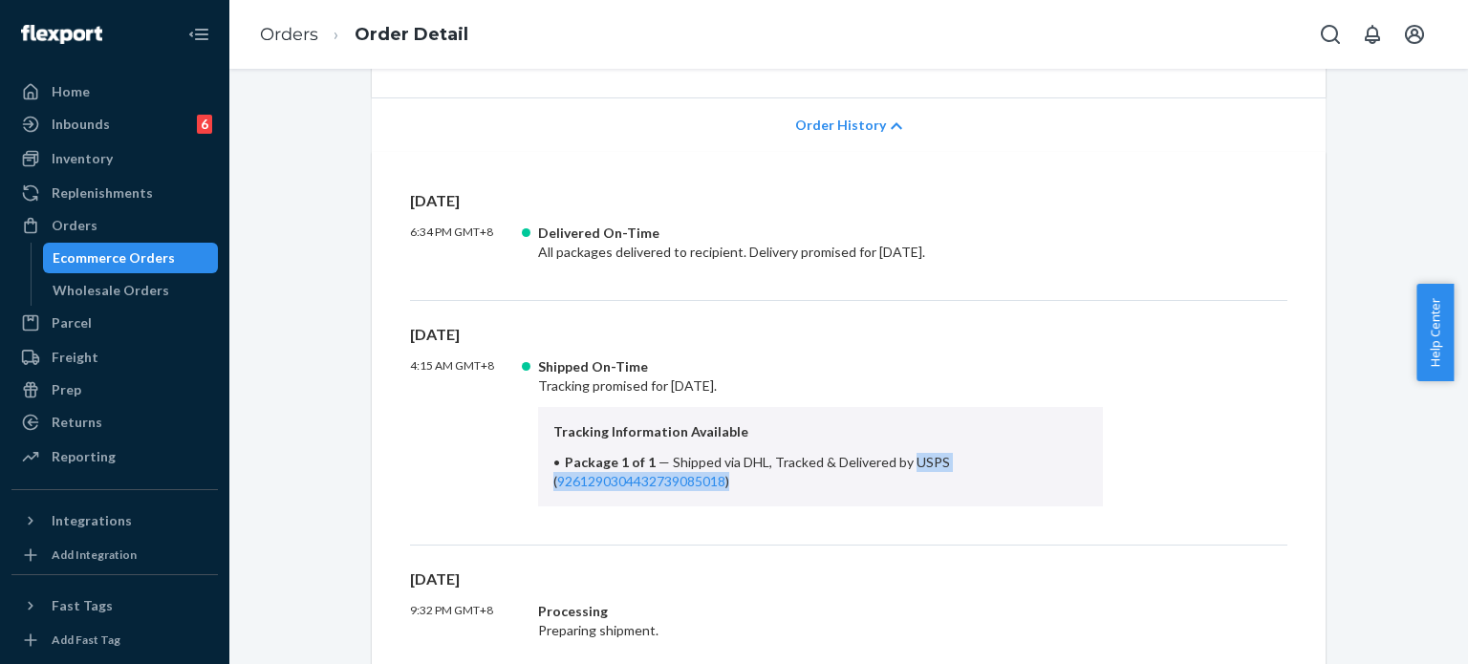
drag, startPoint x: 898, startPoint y: 461, endPoint x: 1004, endPoint y: 483, distance: 108.1
click at [1004, 483] on li "Package 1 of 1 — Shipped via DHL, Tracked & Delivered by USPS ( 926129030443273…" at bounding box center [820, 472] width 534 height 38
copy span "USPS ( 9261290304432739085018 )"
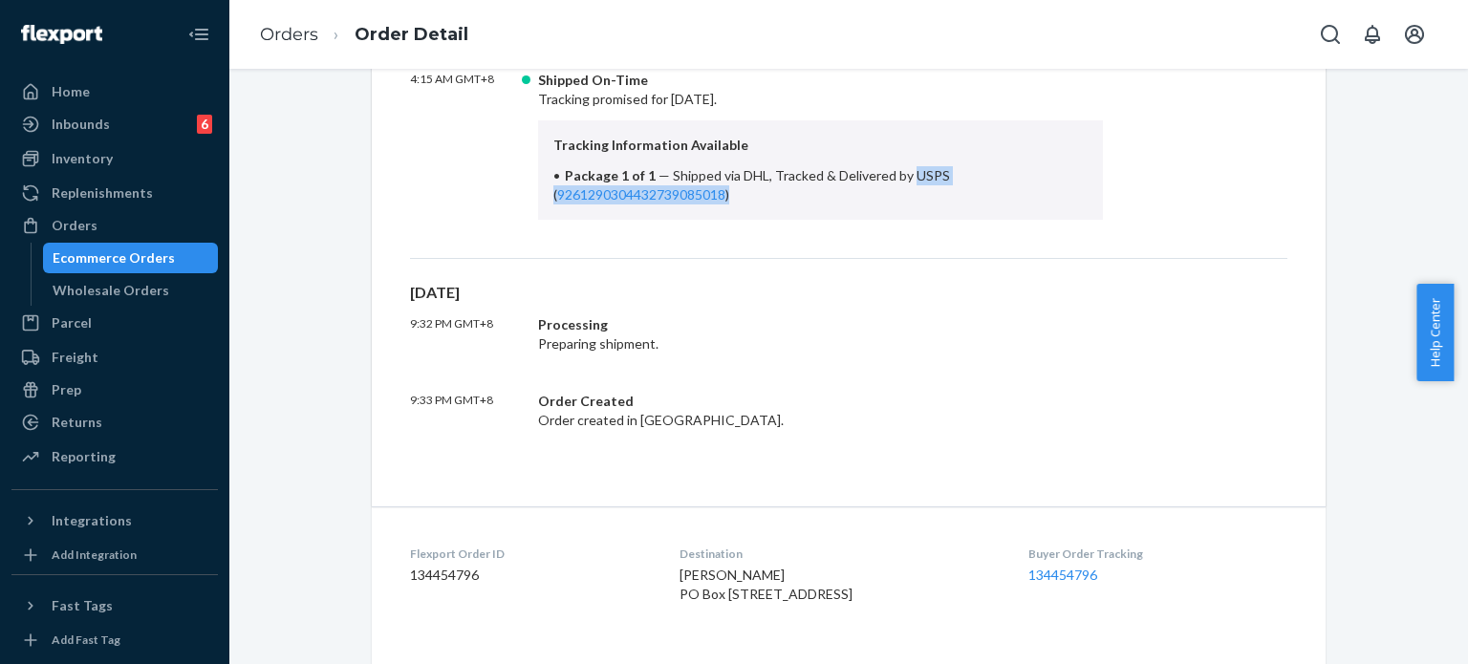
scroll to position [860, 0]
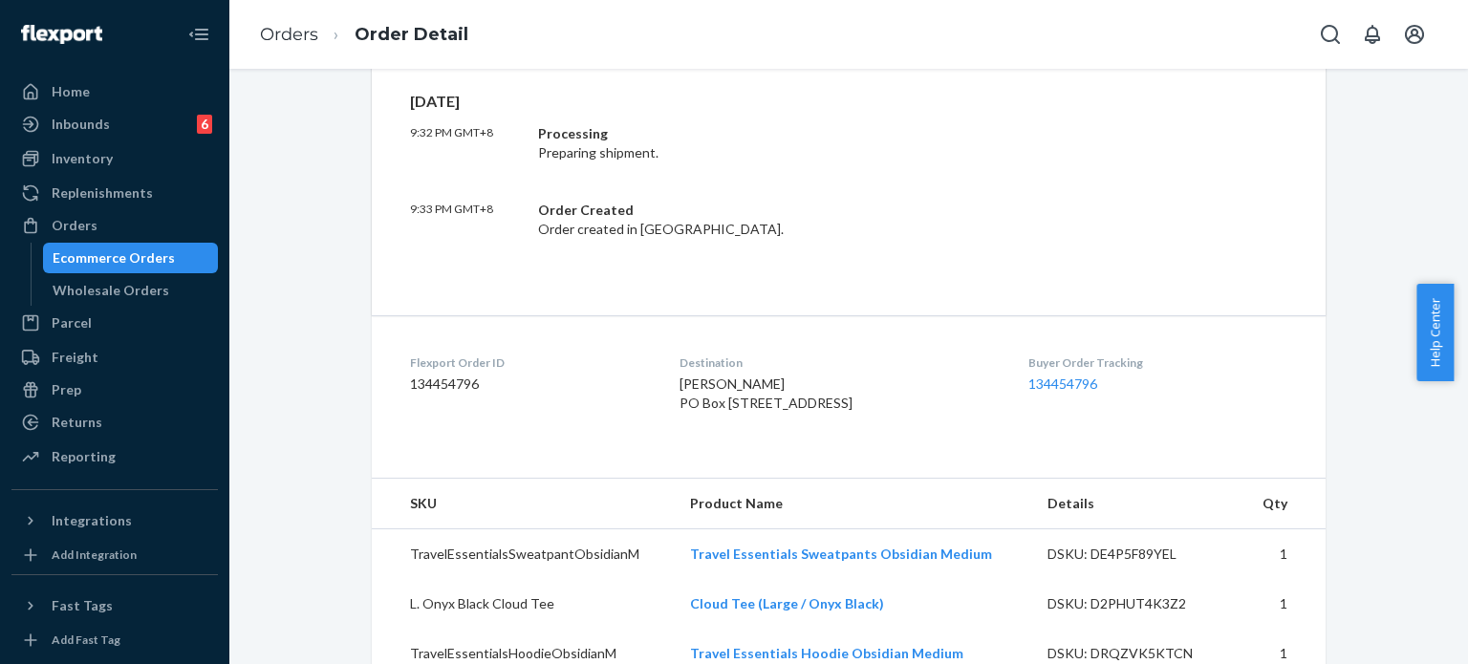
drag, startPoint x: 671, startPoint y: 405, endPoint x: 786, endPoint y: 457, distance: 126.6
click at [786, 457] on dl "Flexport Order ID 134454796 Destination Alissa Jordan PO Box 1762 Dulce, NM 875…" at bounding box center [849, 386] width 954 height 143
copy span "PO Box 1762 Dulce, NM 87528-1762 US"
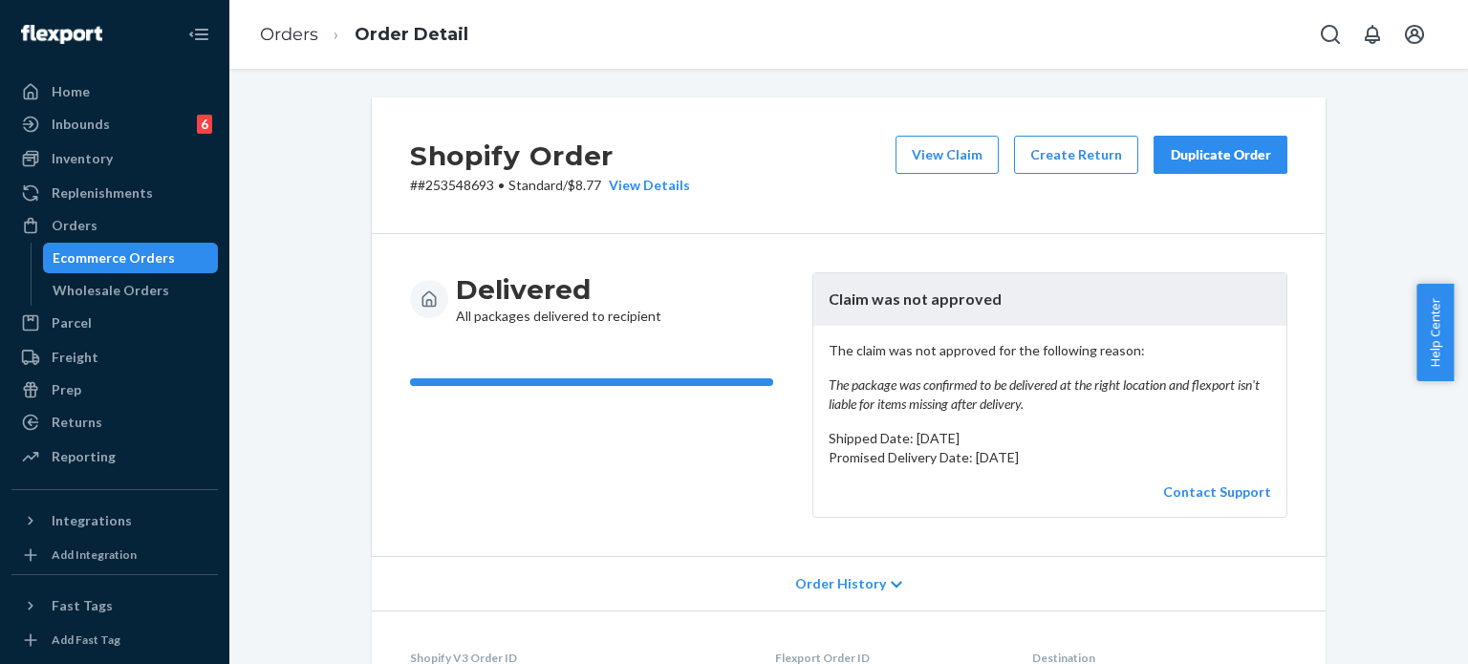
click at [829, 579] on span "Order History" at bounding box center [840, 583] width 91 height 19
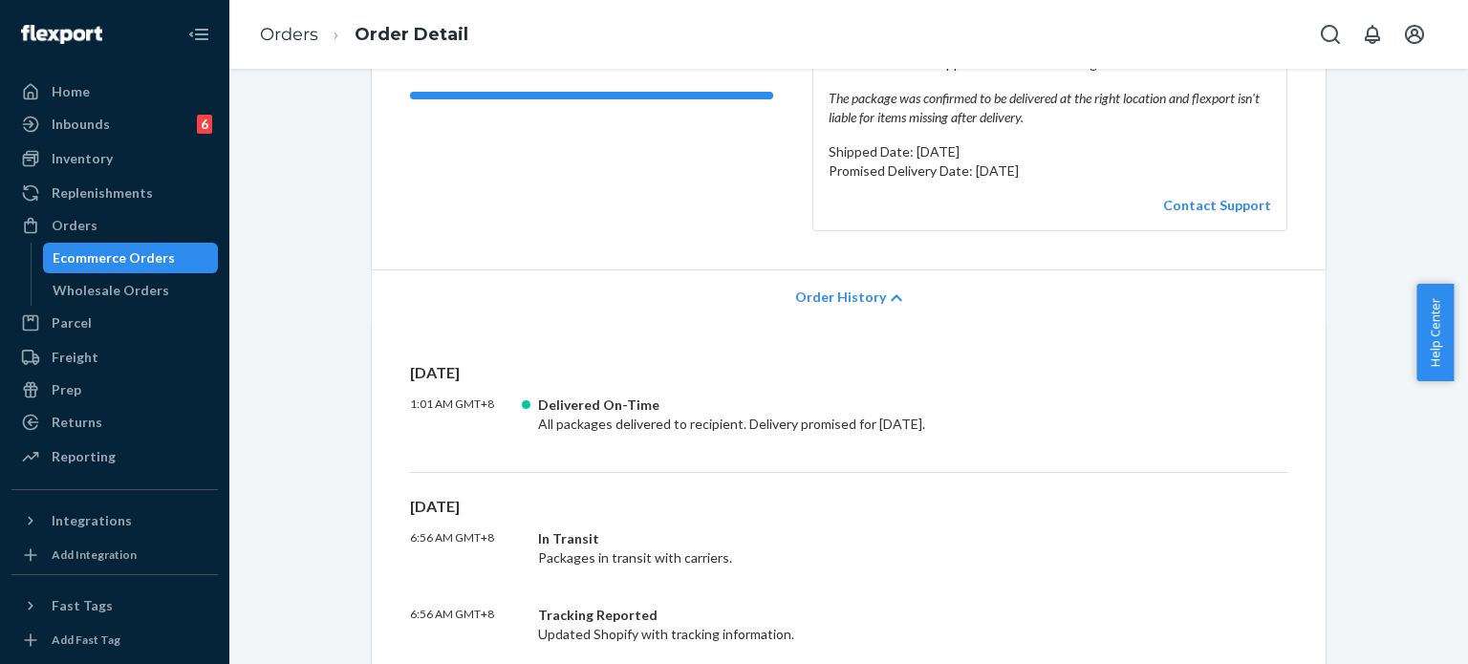
scroll to position [573, 0]
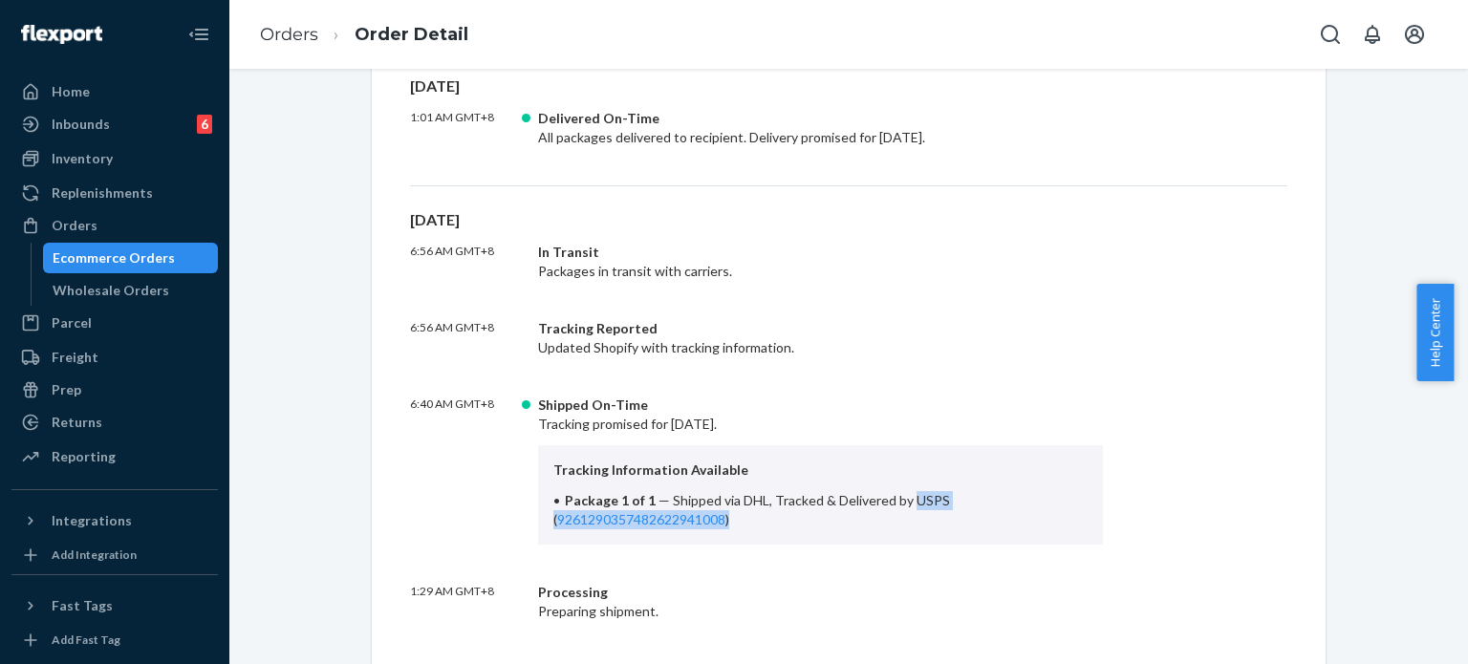
drag, startPoint x: 904, startPoint y: 492, endPoint x: 936, endPoint y: 512, distance: 38.2
click at [936, 512] on li "Package 1 of 1 — Shipped via DHL, Tracked & Delivered by USPS ( 926129035748262…" at bounding box center [820, 510] width 534 height 38
copy span "USPS ( 9261290357482622941008 )"
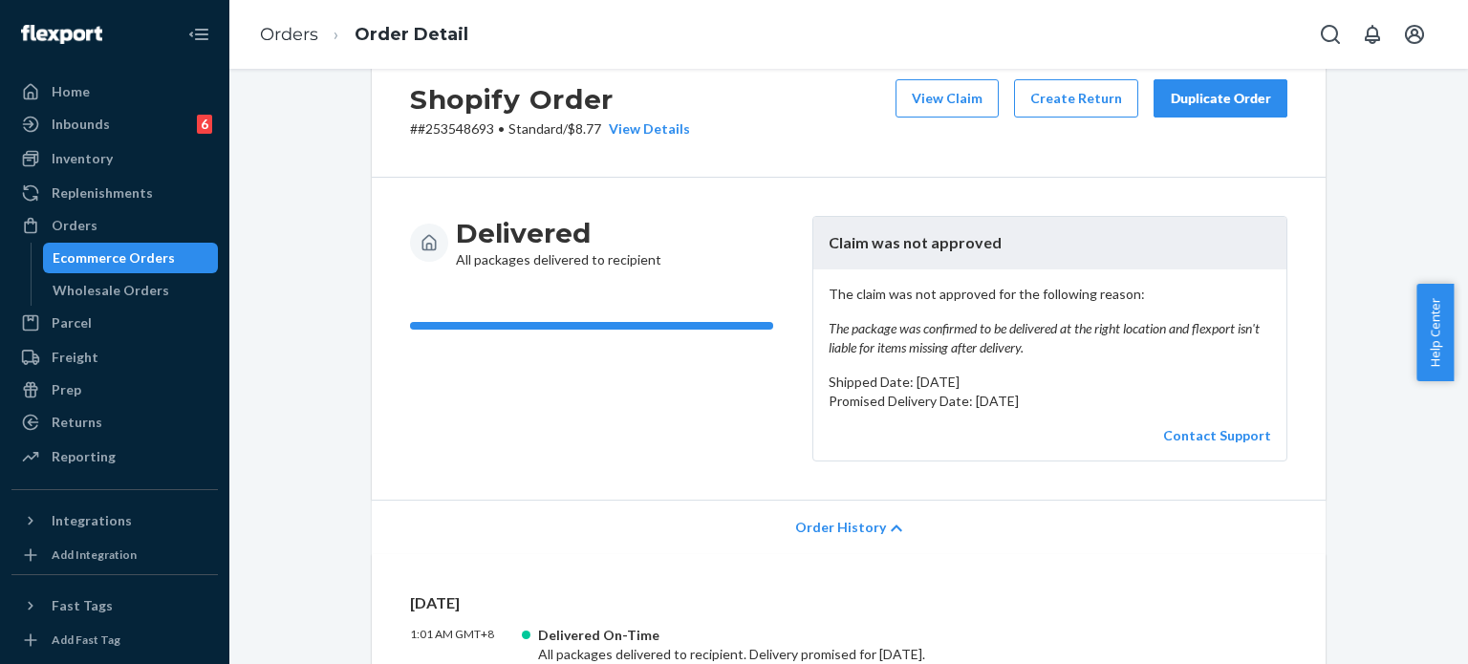
scroll to position [0, 0]
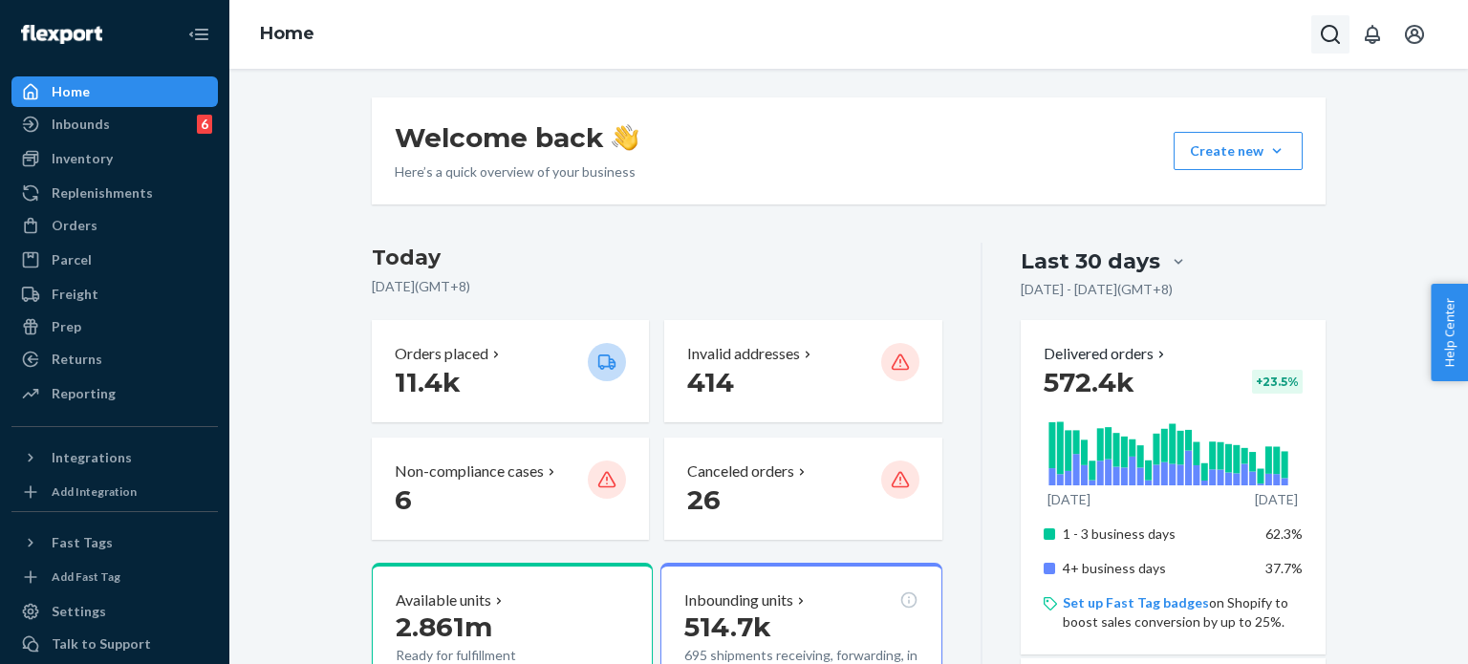
click at [1323, 32] on icon "Open Search Box" at bounding box center [1330, 34] width 23 height 23
type input "#SYWQPU6OXL"
click at [1215, 77] on p "SYWQPU6OXL" at bounding box center [1282, 67] width 134 height 19
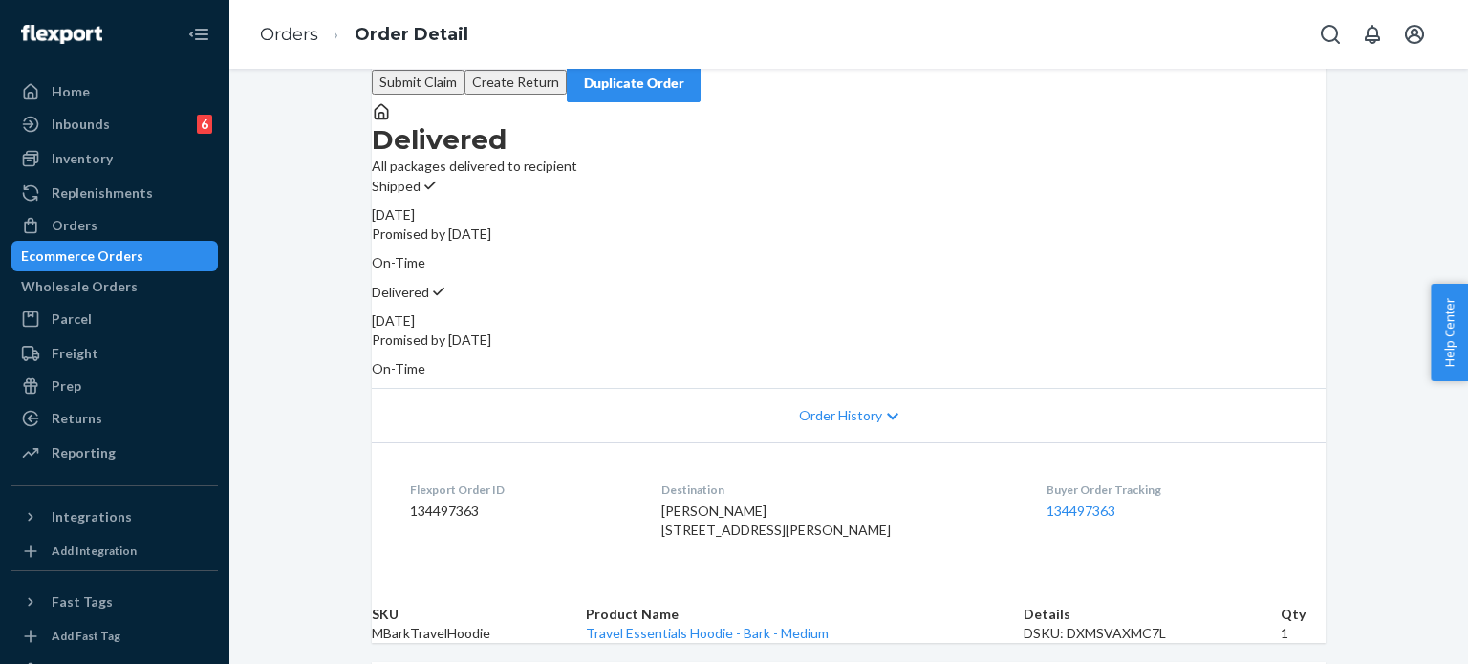
scroll to position [191, 0]
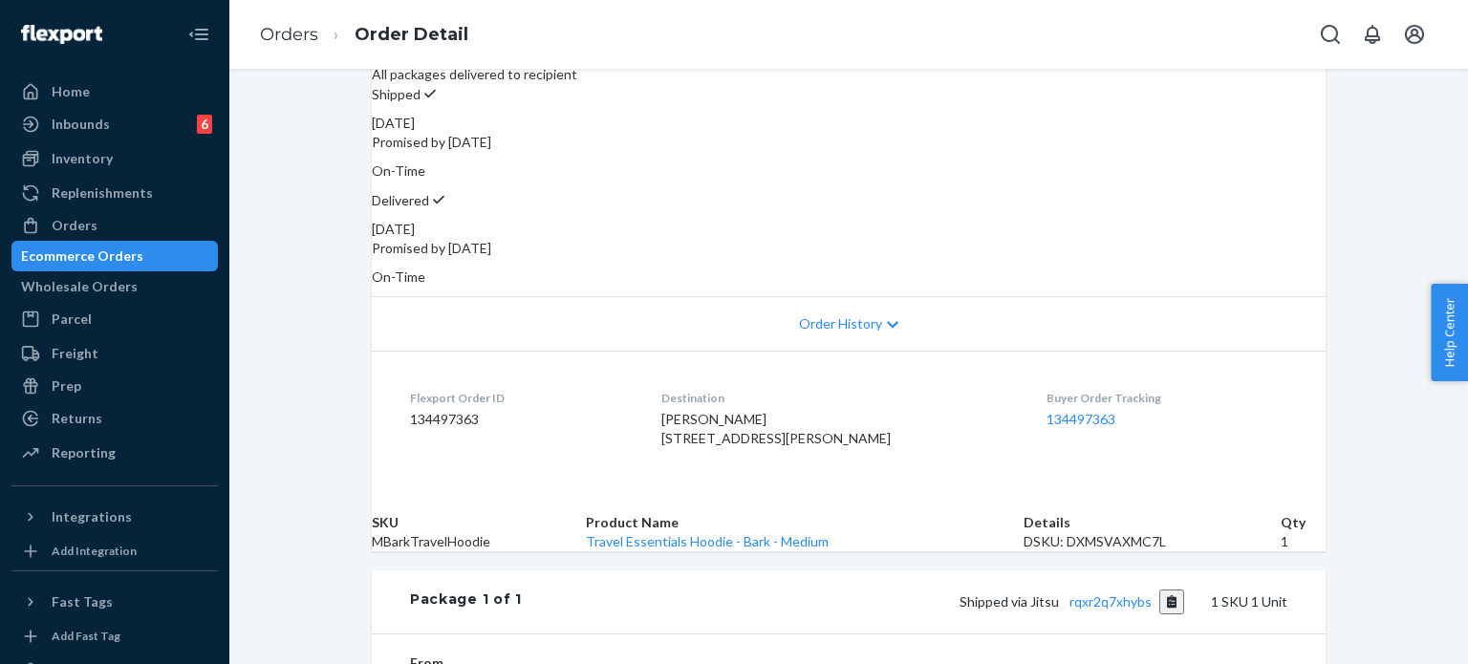
click at [826, 317] on span "Order History" at bounding box center [840, 323] width 83 height 19
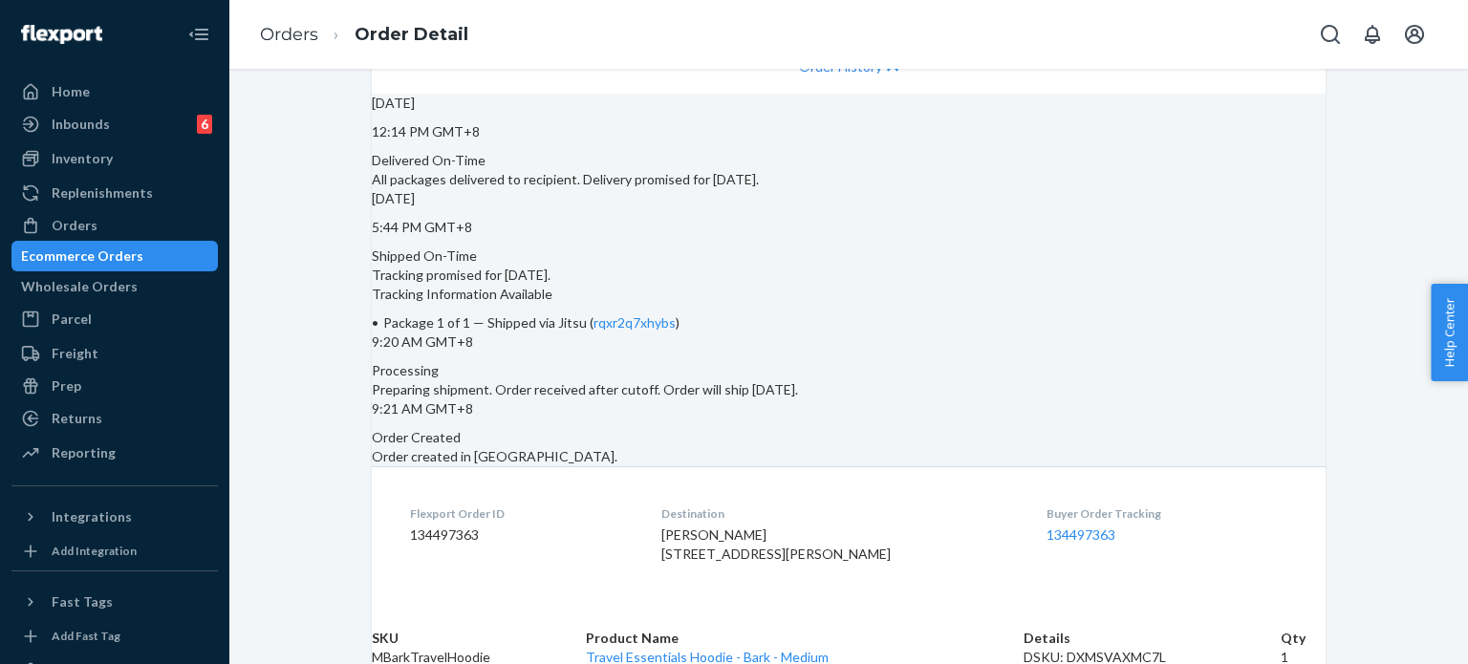
scroll to position [573, 0]
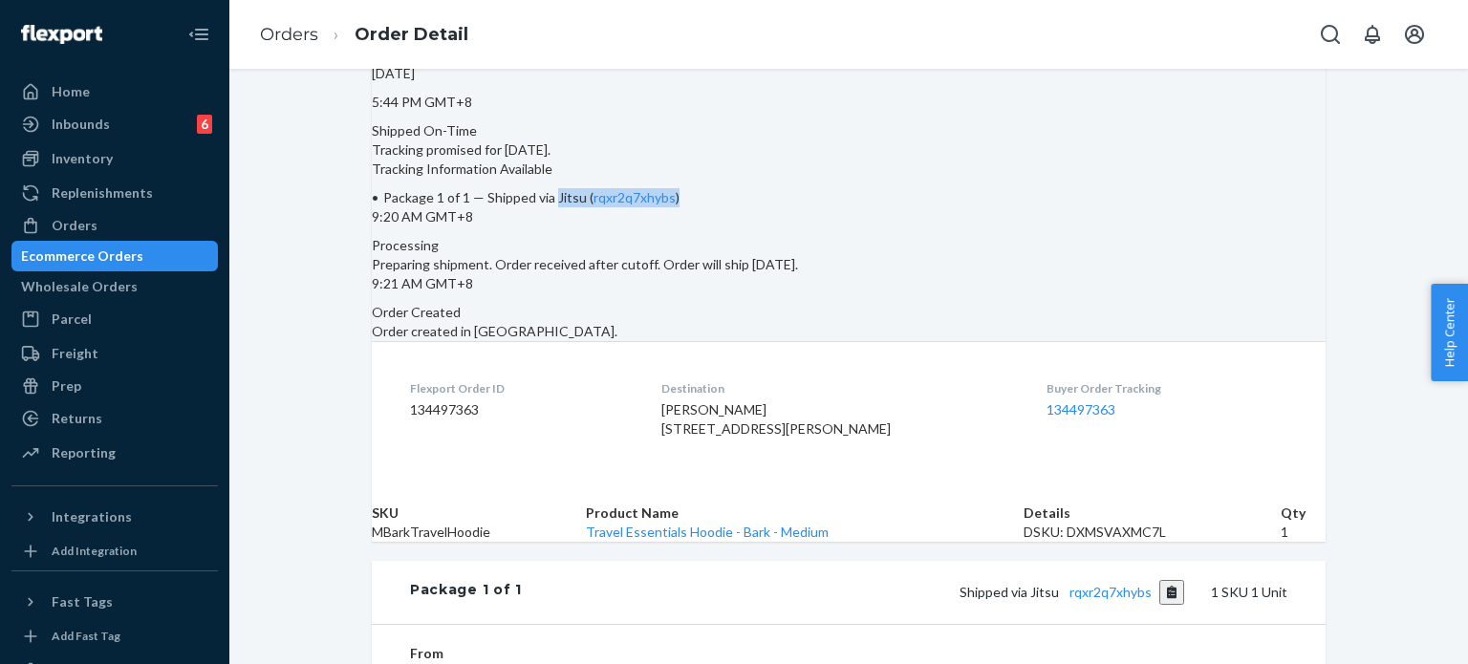
drag, startPoint x: 729, startPoint y: 272, endPoint x: 867, endPoint y: 269, distance: 137.6
click at [867, 207] on li "Package 1 of 1 — Shipped via Jitsu ( rqxr2q7xhybs )" at bounding box center [849, 197] width 954 height 19
copy span "Jitsu ( rqxr2q7xhybs )"
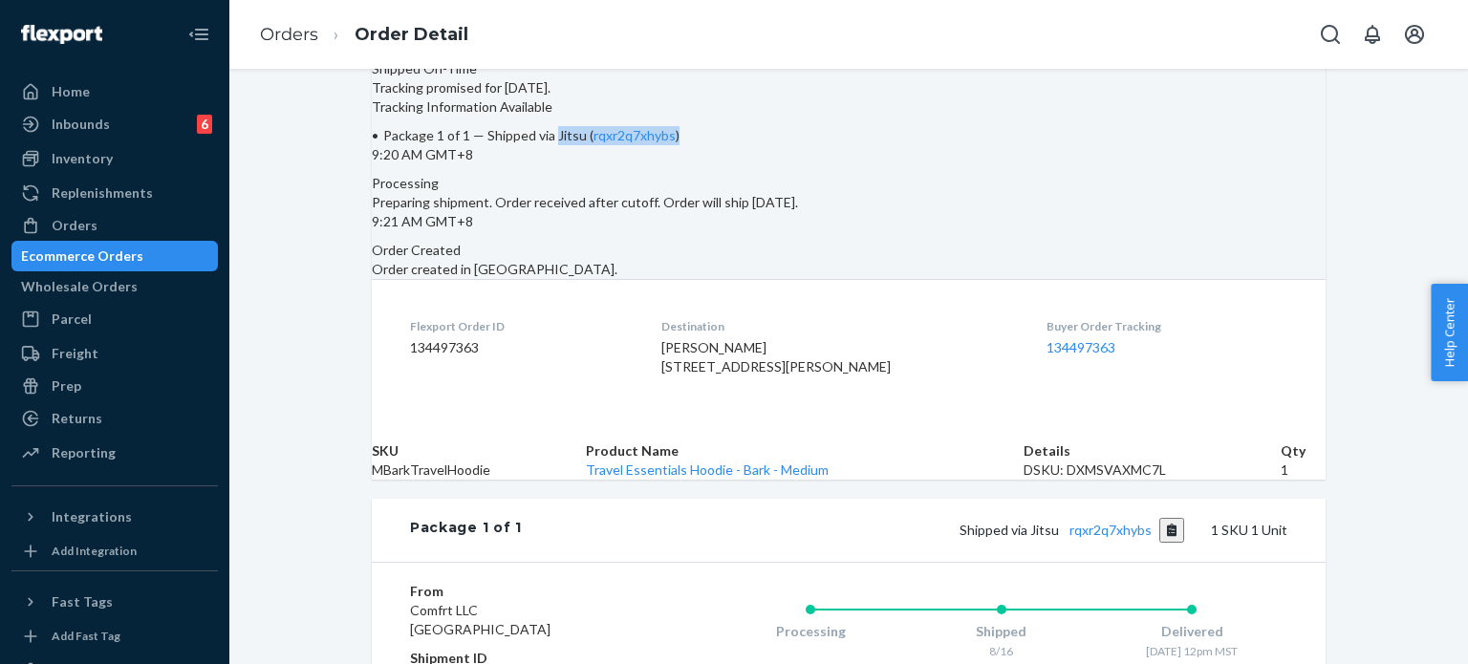
scroll to position [669, 0]
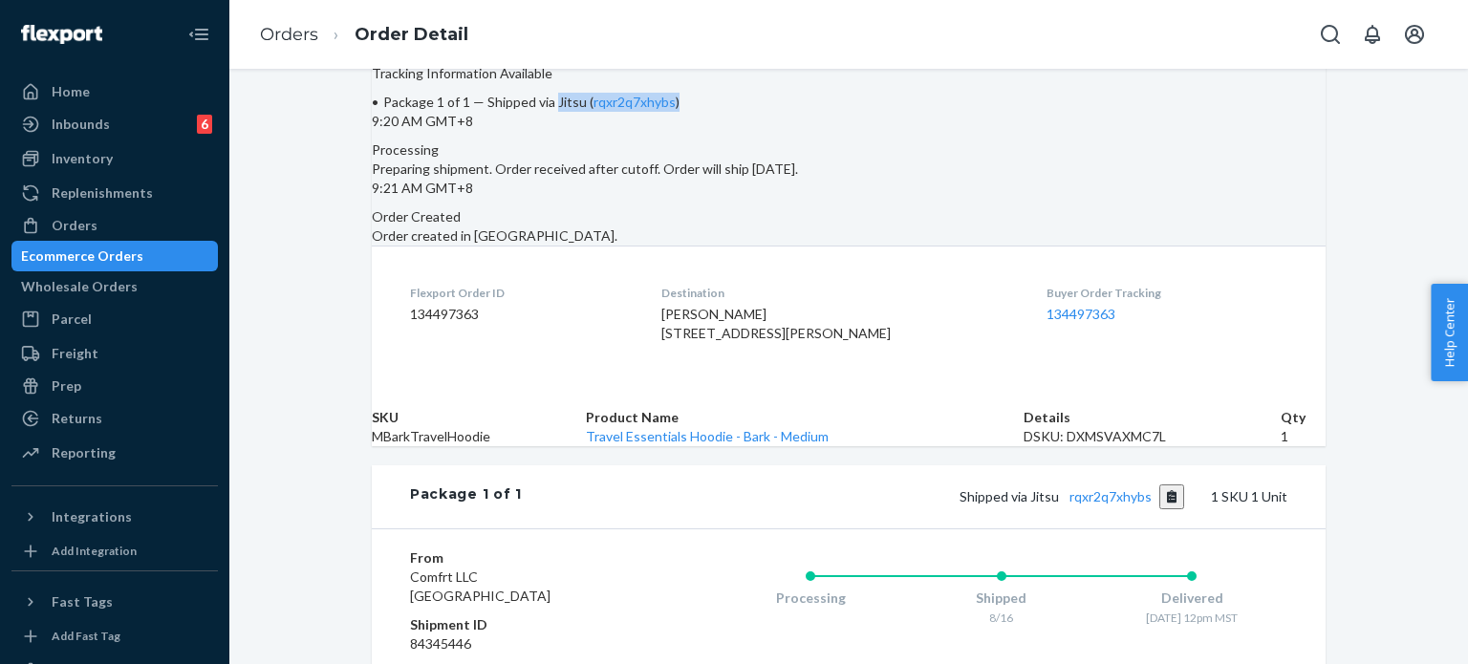
drag, startPoint x: 698, startPoint y: 511, endPoint x: 827, endPoint y: 564, distance: 139.3
click at [827, 389] on dl "Flexport Order ID 134497363 Destination [PERSON_NAME] [STREET_ADDRESS][PERSON_N…" at bounding box center [849, 317] width 954 height 143
copy span "[STREET_ADDRESS][PERSON_NAME]"
click at [58, 92] on div "Home" at bounding box center [71, 91] width 38 height 19
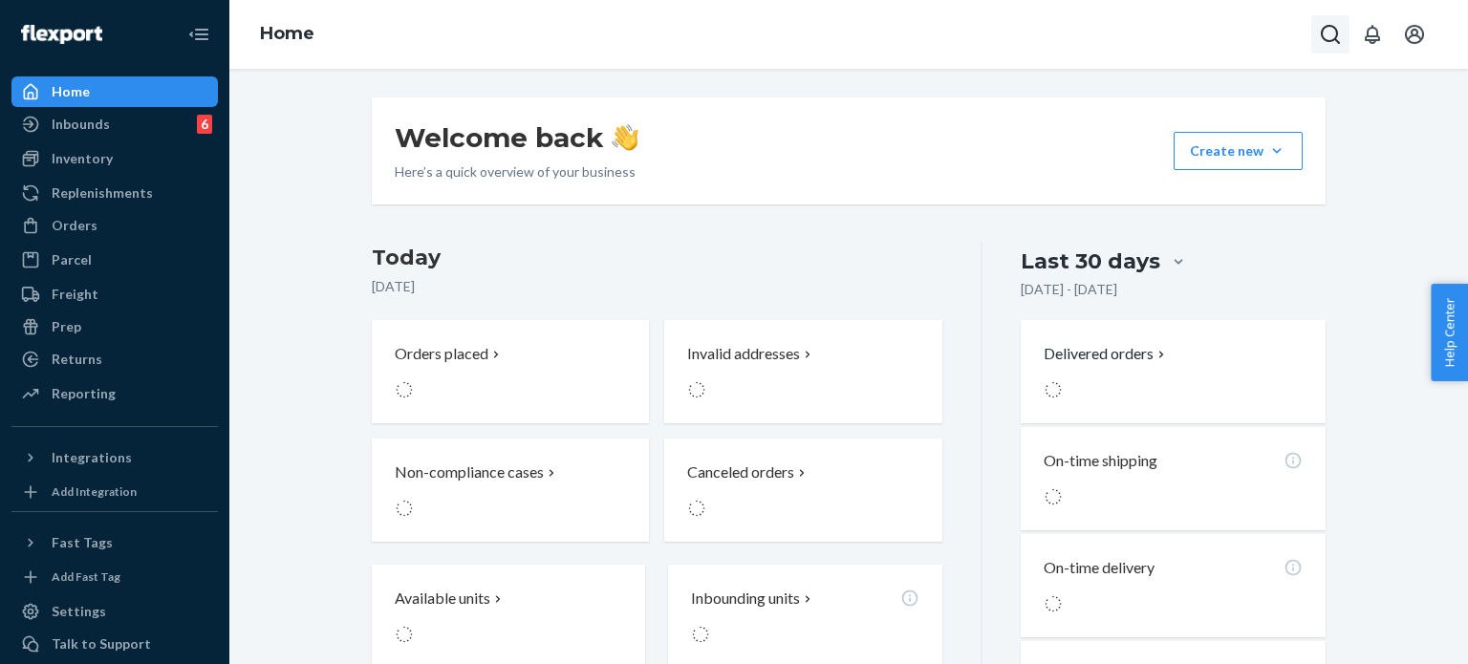
click at [1332, 36] on icon "Open Search Box" at bounding box center [1330, 34] width 23 height 23
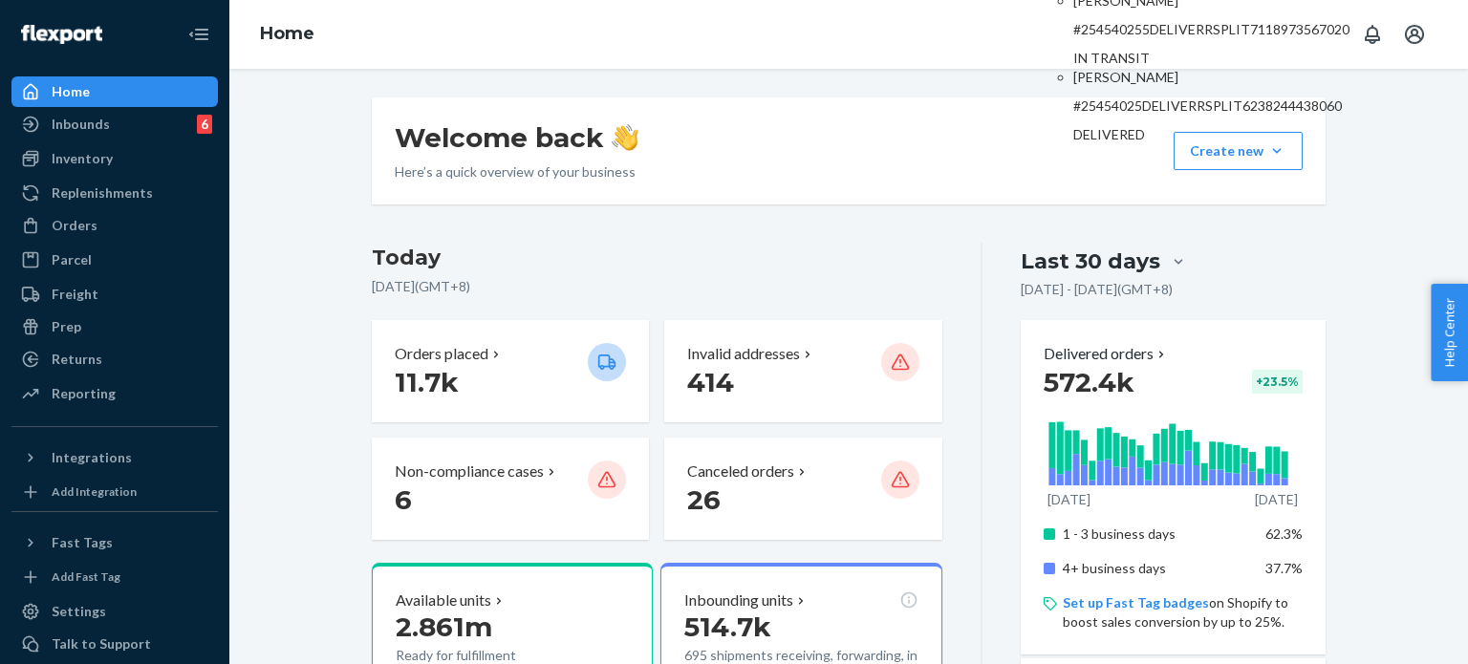
type input "#254540255"
click at [1171, 39] on p "#254540255DELIVERRSPLIT7118973567020" at bounding box center [1211, 29] width 276 height 19
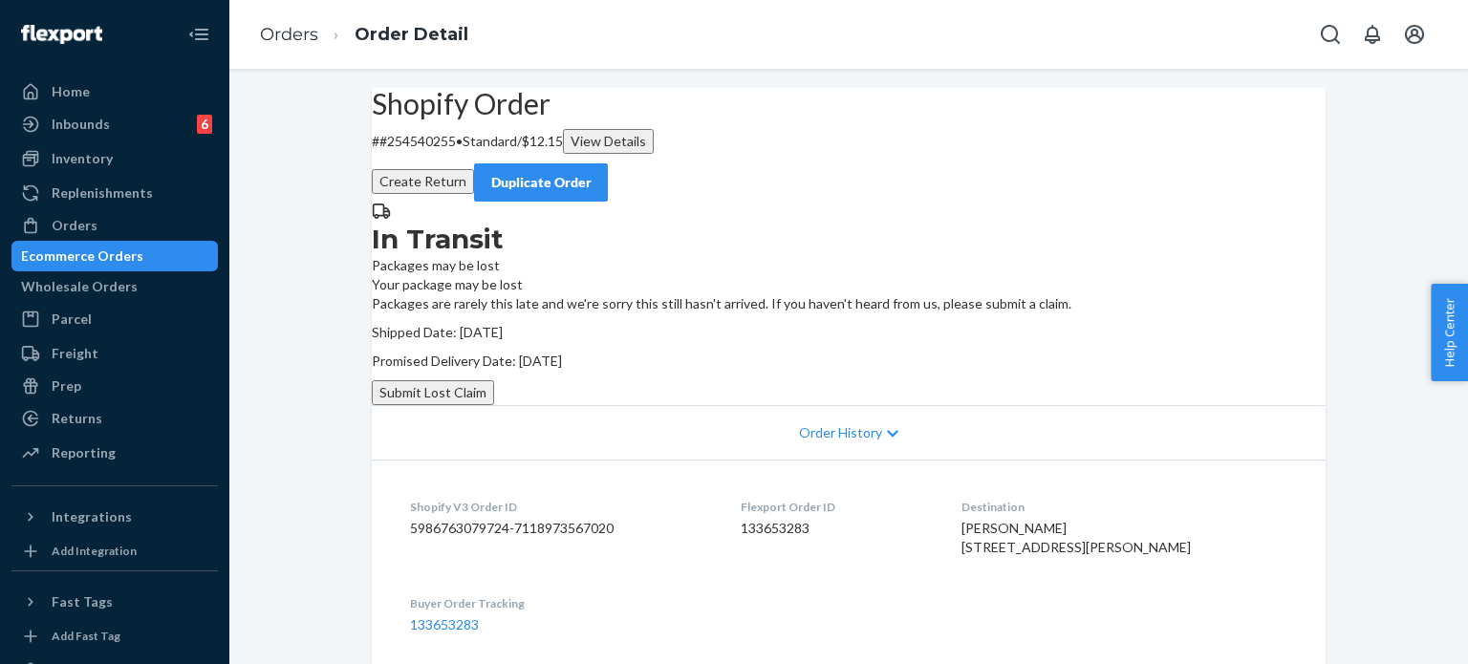
click at [494, 405] on button "Submit Lost Claim" at bounding box center [433, 392] width 122 height 25
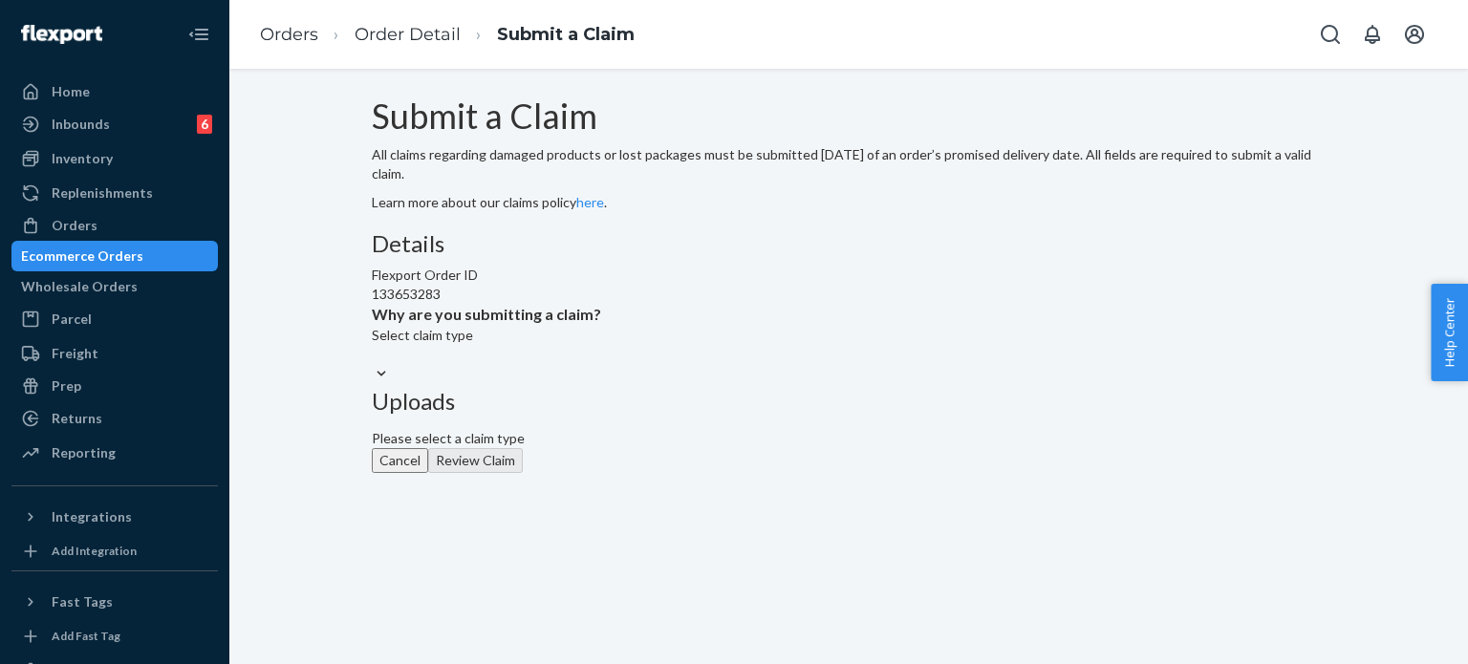
click at [601, 384] on div "Select claim type" at bounding box center [486, 355] width 229 height 58
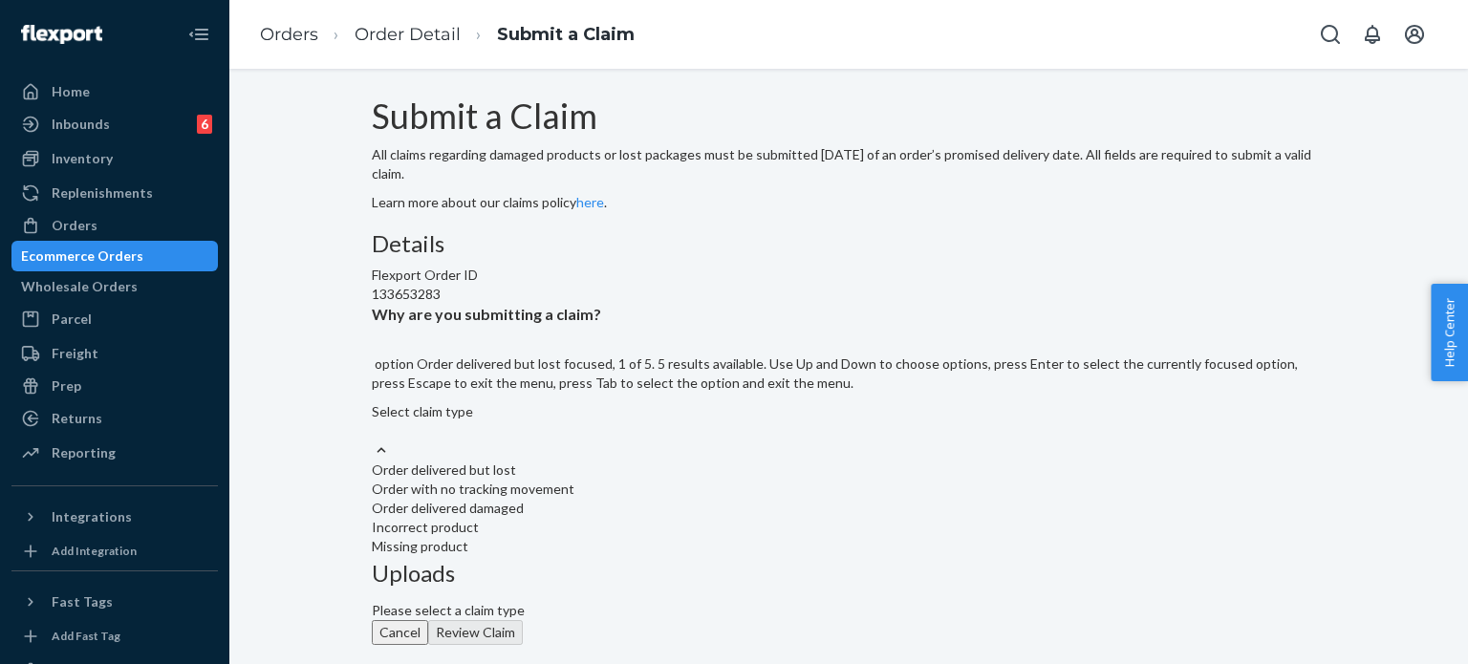
click at [695, 440] on div "Select claim type" at bounding box center [849, 421] width 954 height 38
click at [374, 440] on input "Why are you submitting a claim? option Order delivered but lost focused, 1 of 5…" at bounding box center [373, 430] width 2 height 19
click at [687, 499] on div "Order with no tracking movement" at bounding box center [849, 489] width 954 height 19
click at [374, 440] on input "Why are you submitting a claim? option Order with no tracking movement focused,…" at bounding box center [373, 430] width 2 height 19
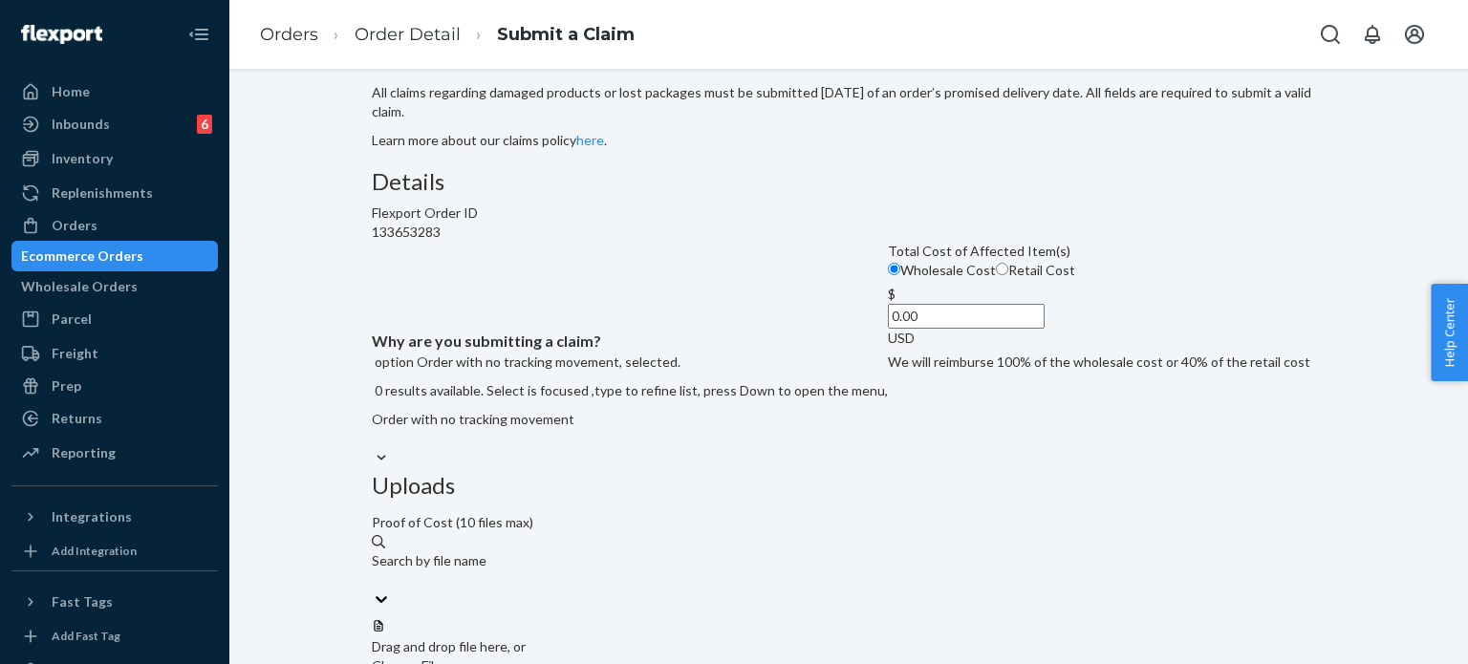
scroll to position [96, 0]
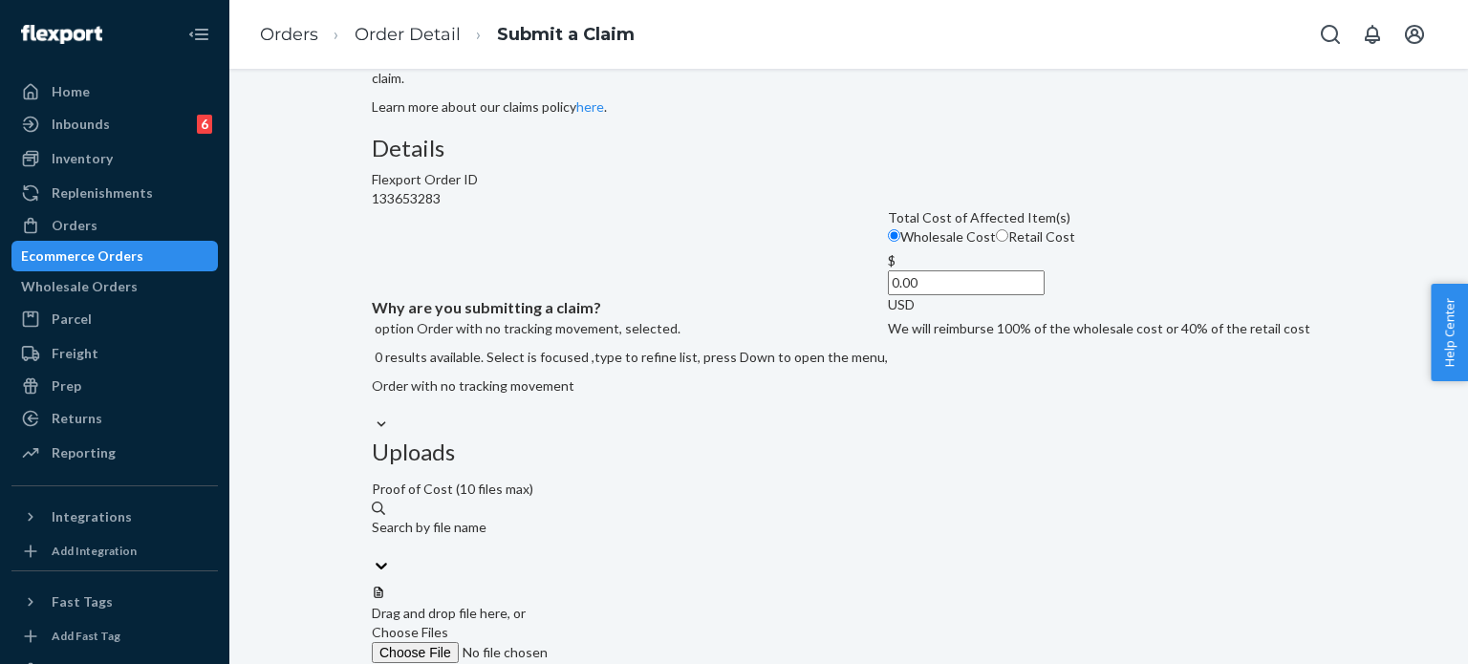
click at [888, 295] on input "0.00" at bounding box center [966, 282] width 157 height 25
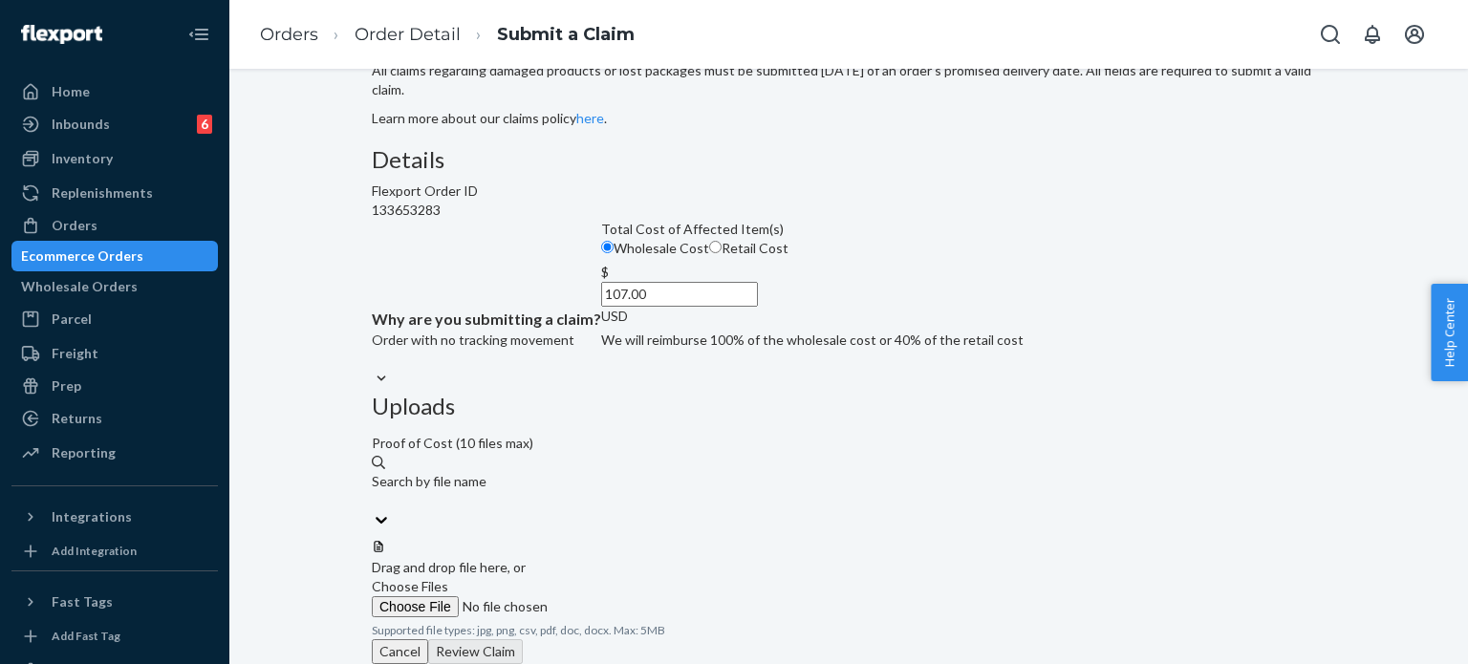
scroll to position [103, 0]
type input "107.00"
click at [448, 578] on span "Choose Files" at bounding box center [410, 586] width 76 height 16
click at [632, 596] on input "Choose Files" at bounding box center [502, 606] width 260 height 21
click at [632, 577] on label "Choose Files" at bounding box center [502, 597] width 260 height 40
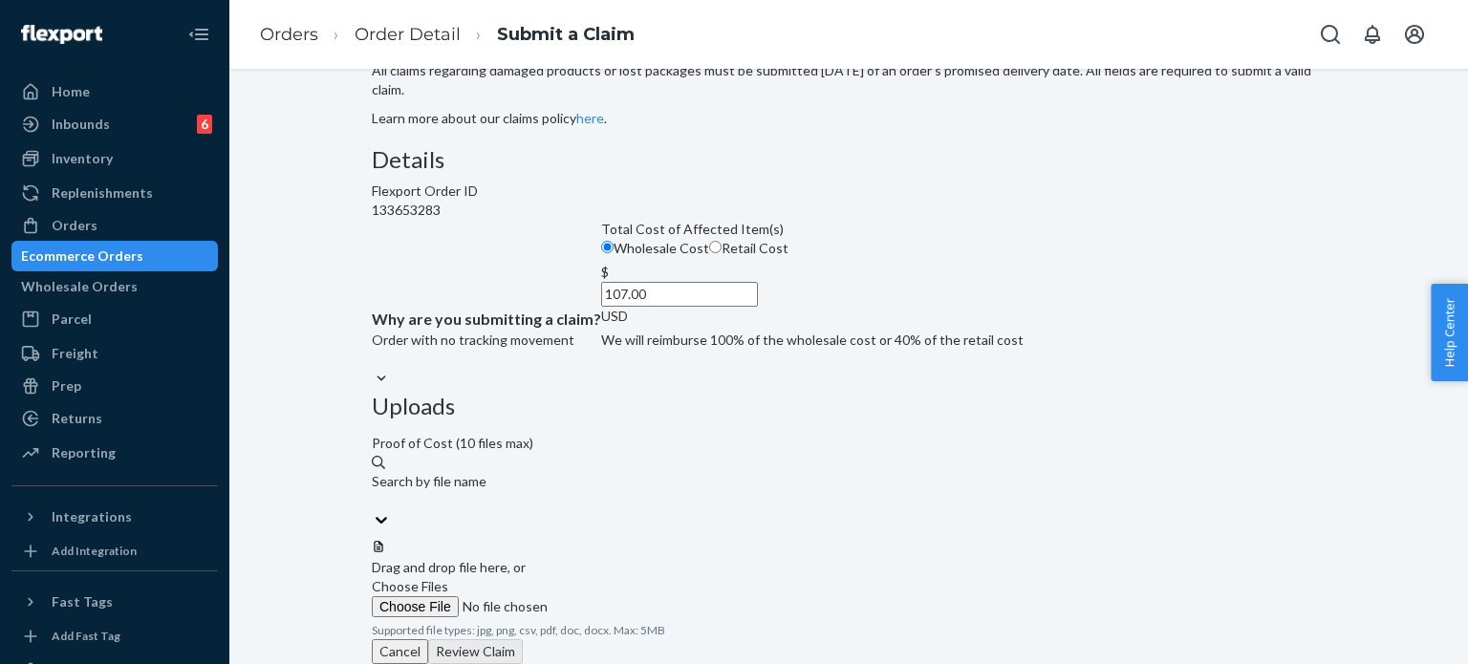
click at [632, 596] on input "Choose Files" at bounding box center [502, 606] width 260 height 21
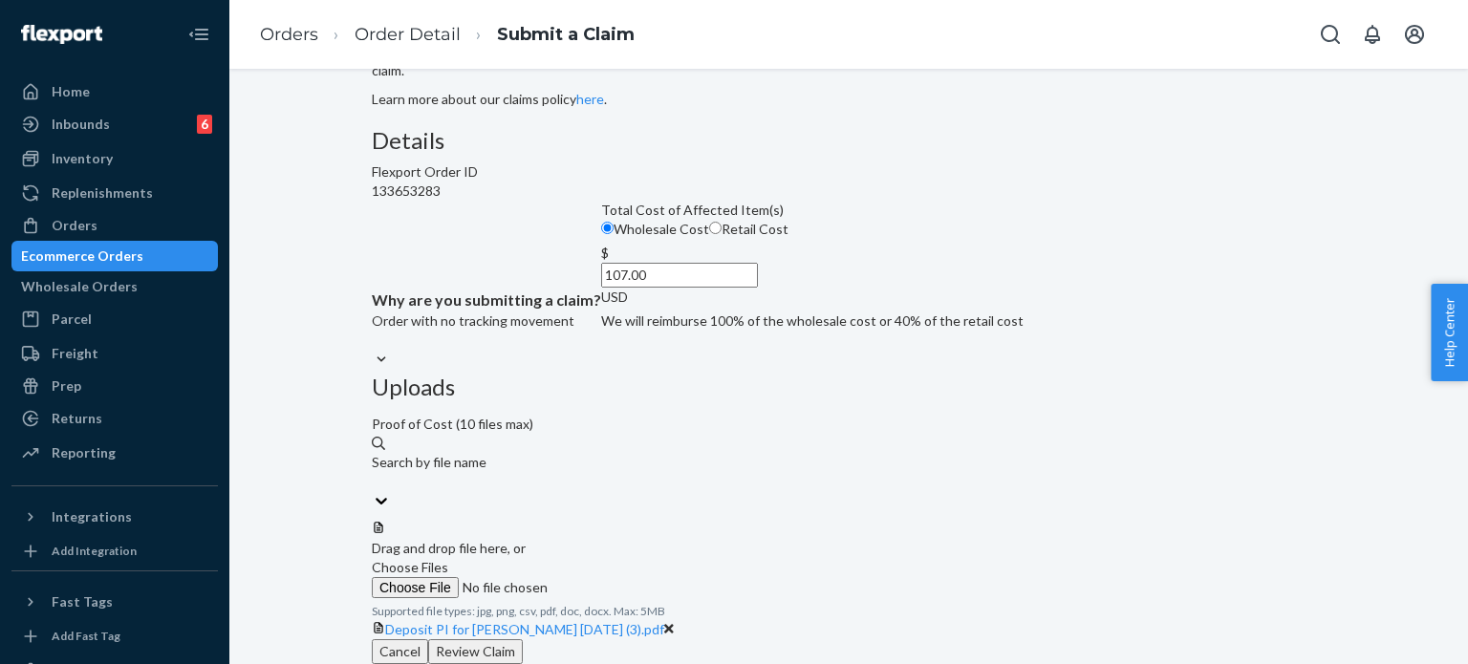
click at [1263, 648] on div "Cancel Review Claim" at bounding box center [849, 651] width 954 height 25
click at [523, 639] on button "Review Claim" at bounding box center [475, 651] width 95 height 25
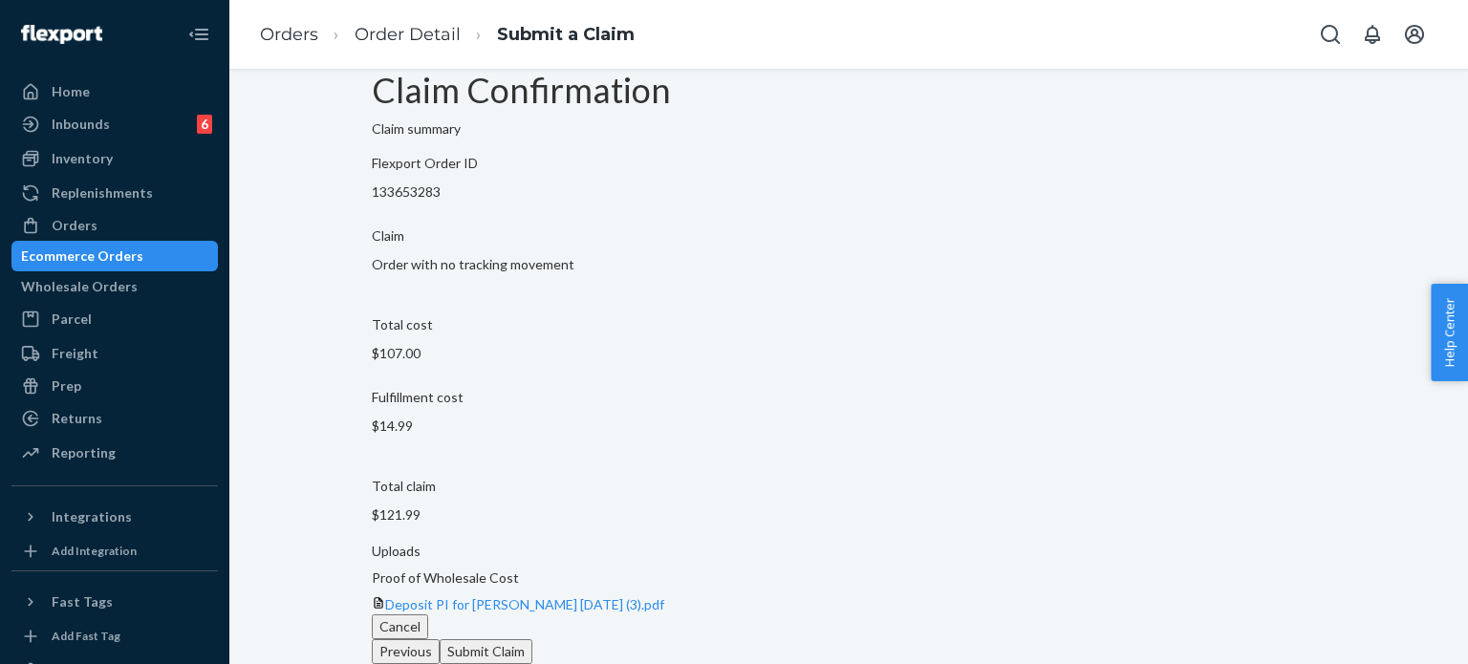
click at [532, 639] on button "Submit Claim" at bounding box center [486, 651] width 93 height 25
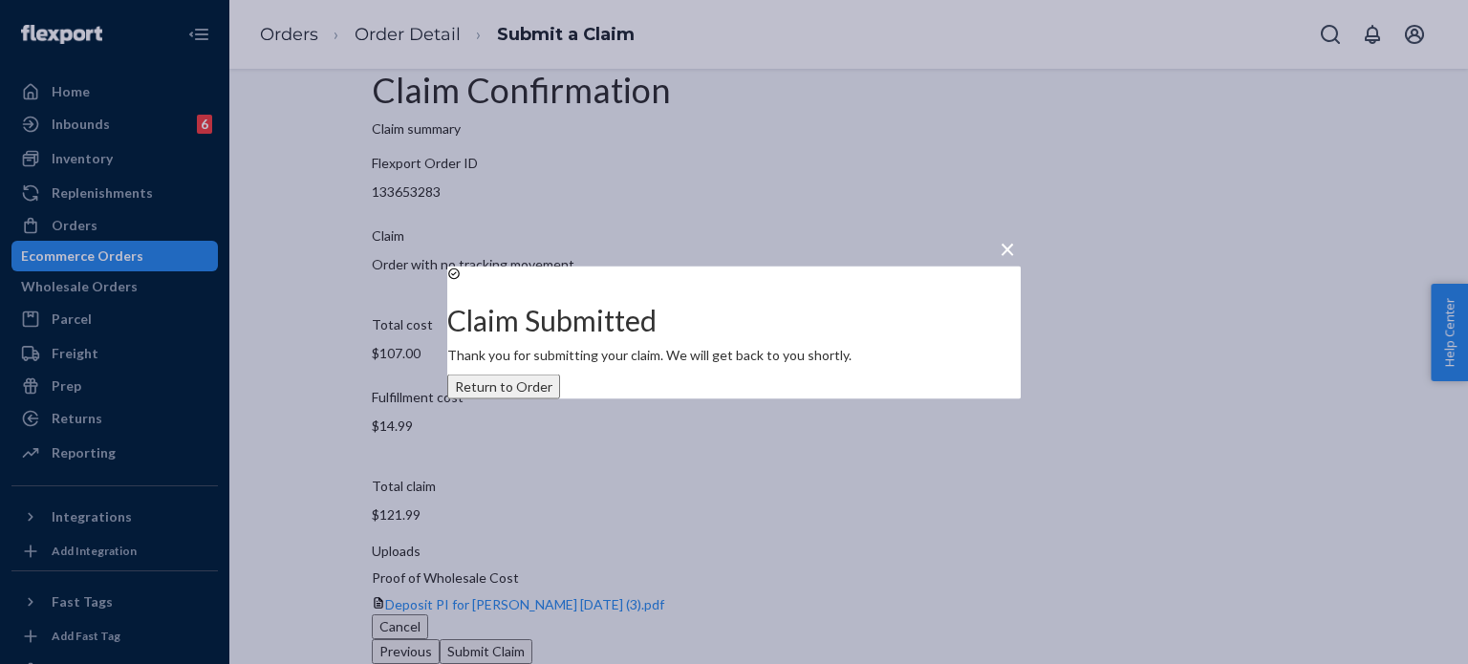
click at [560, 398] on button "Return to Order" at bounding box center [503, 386] width 113 height 25
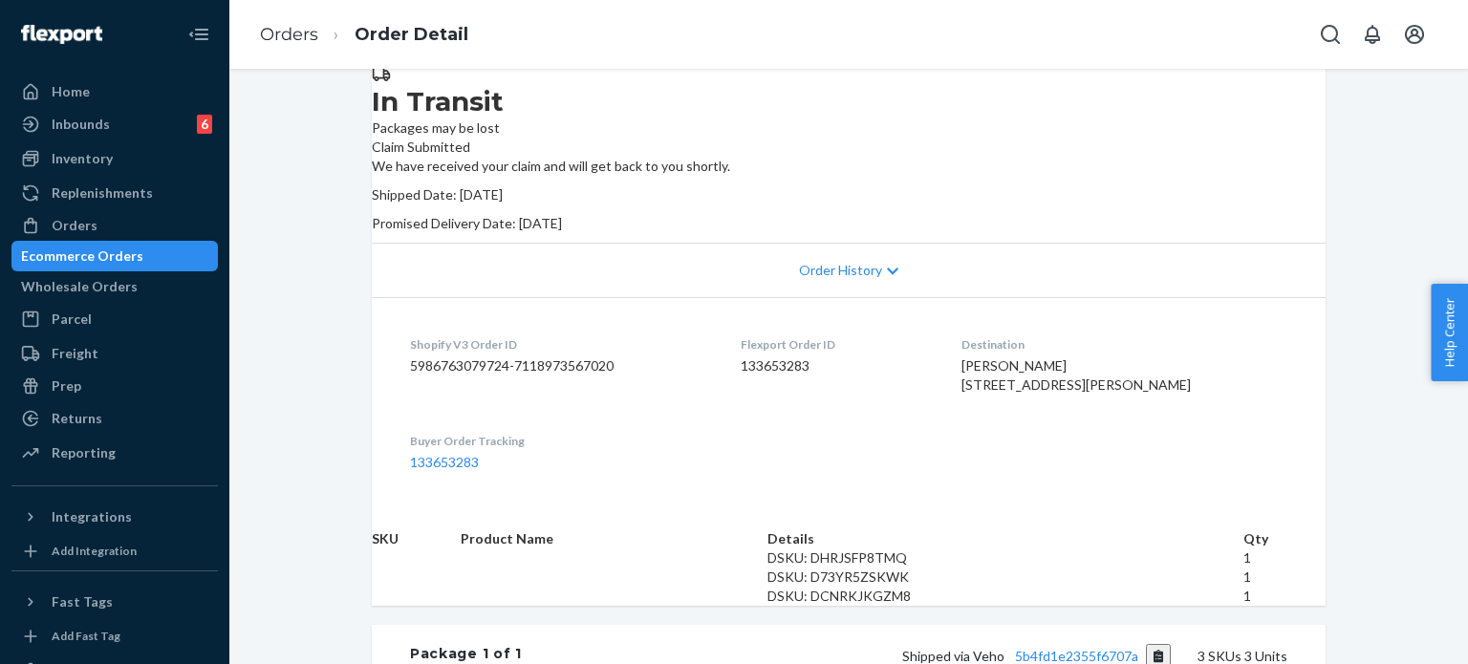
scroll to position [287, 0]
